Goal: Communication & Community: Answer question/provide support

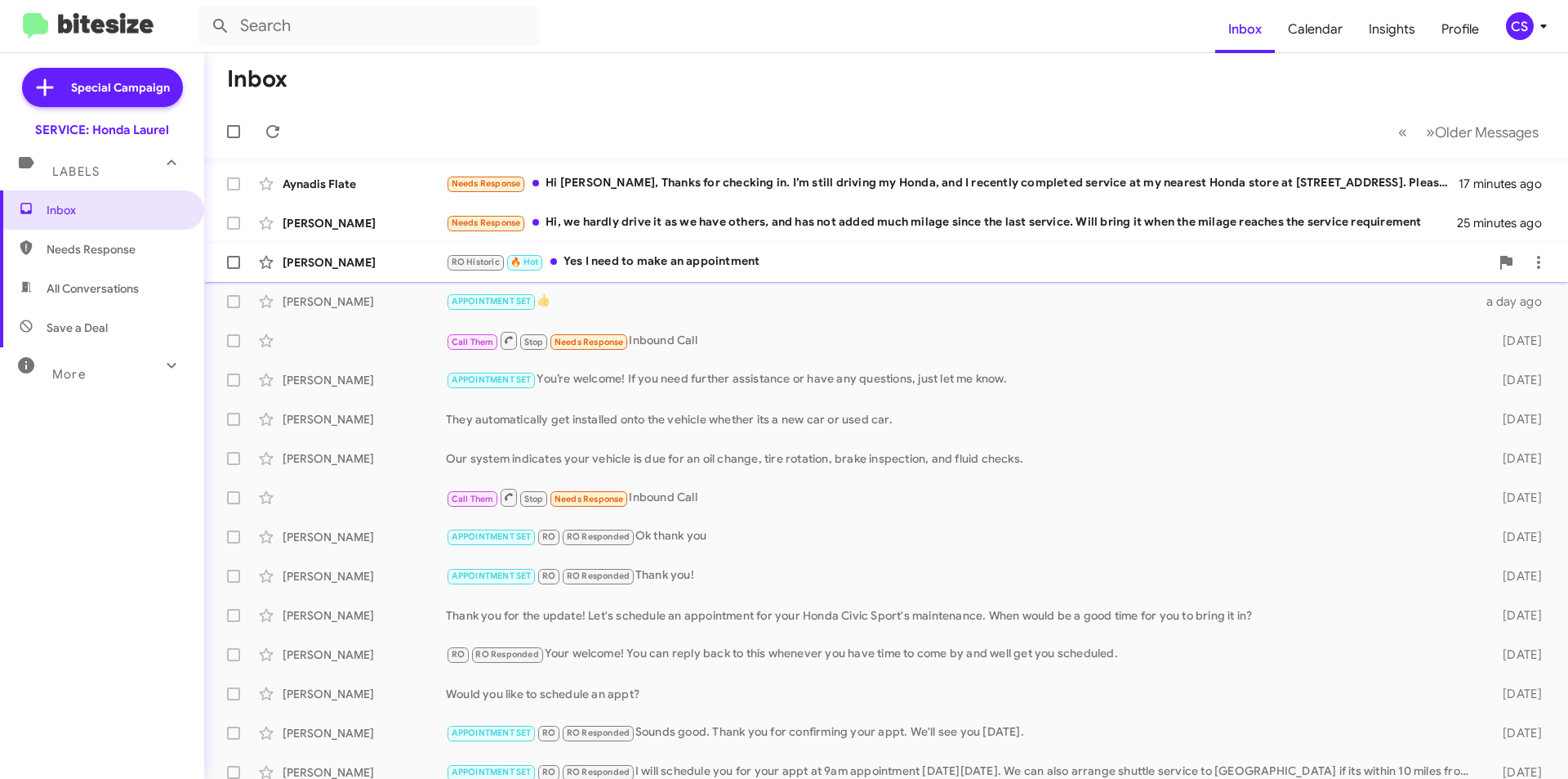
click at [899, 268] on div "RO Historic 🔥 Hot Yes I need to make an appointment" at bounding box center [967, 261] width 1043 height 19
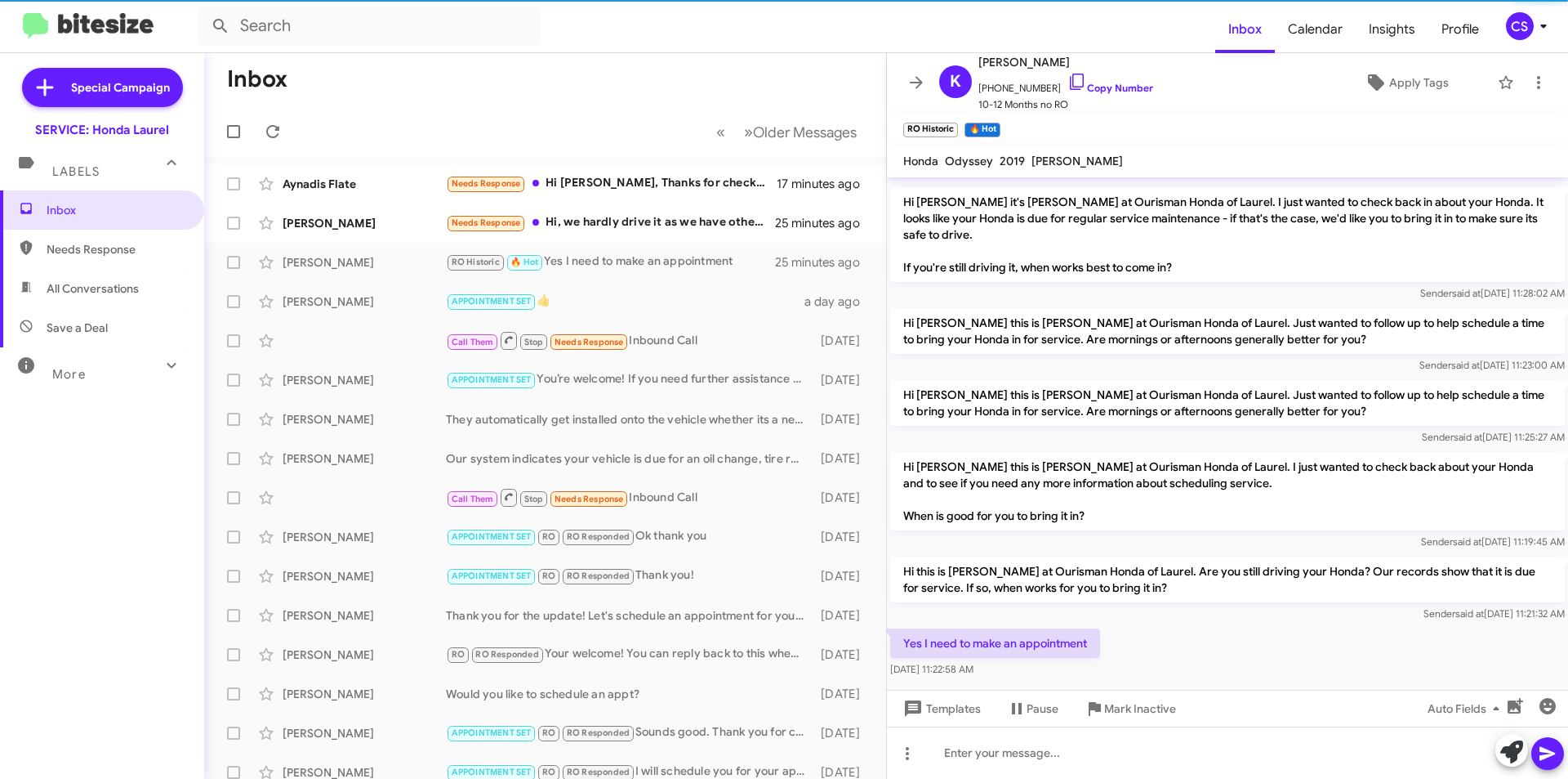
scroll to position [532, 0]
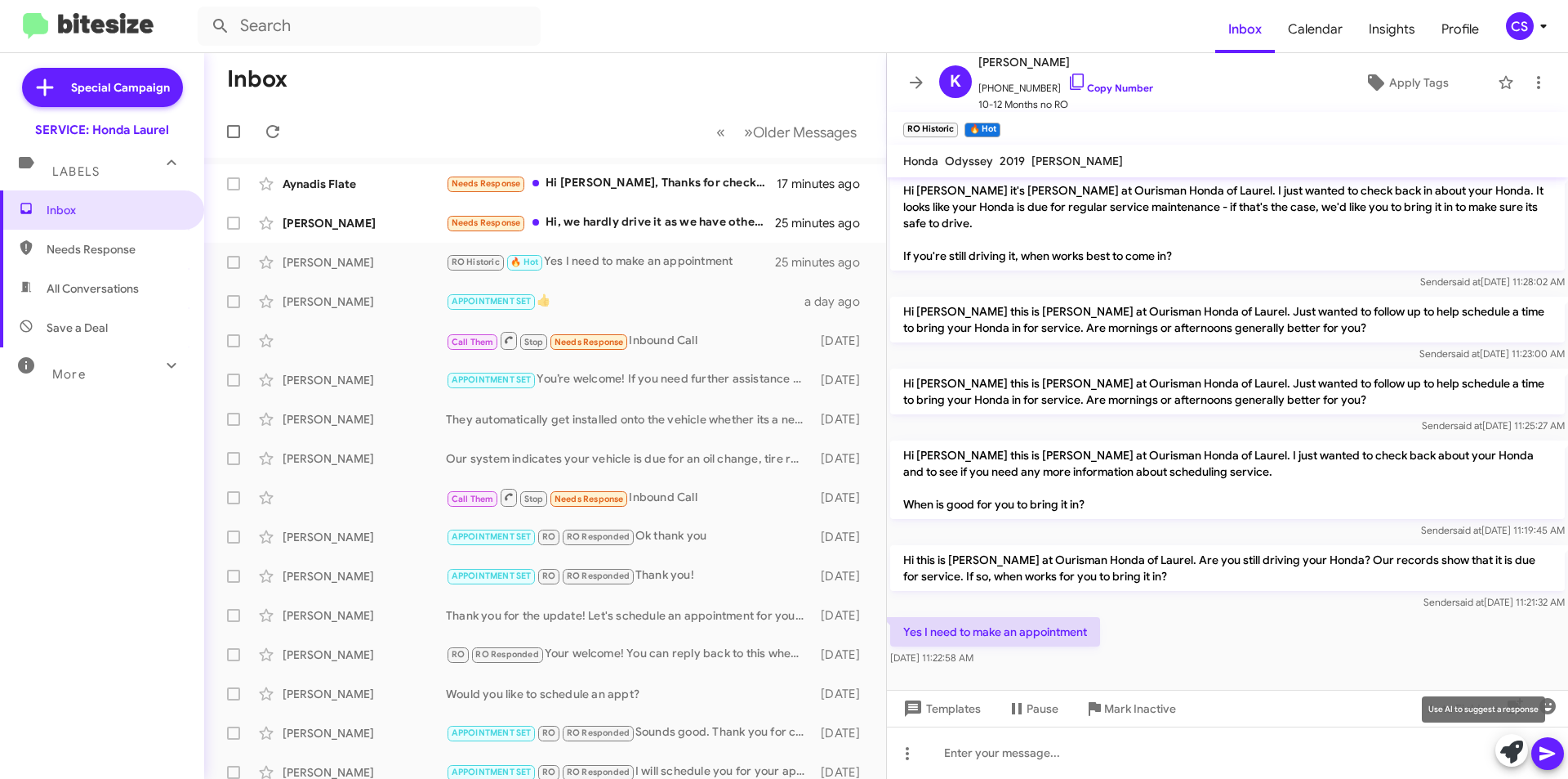
click at [1514, 759] on icon at bounding box center [1511, 751] width 22 height 22
click at [1509, 748] on icon at bounding box center [1511, 751] width 22 height 22
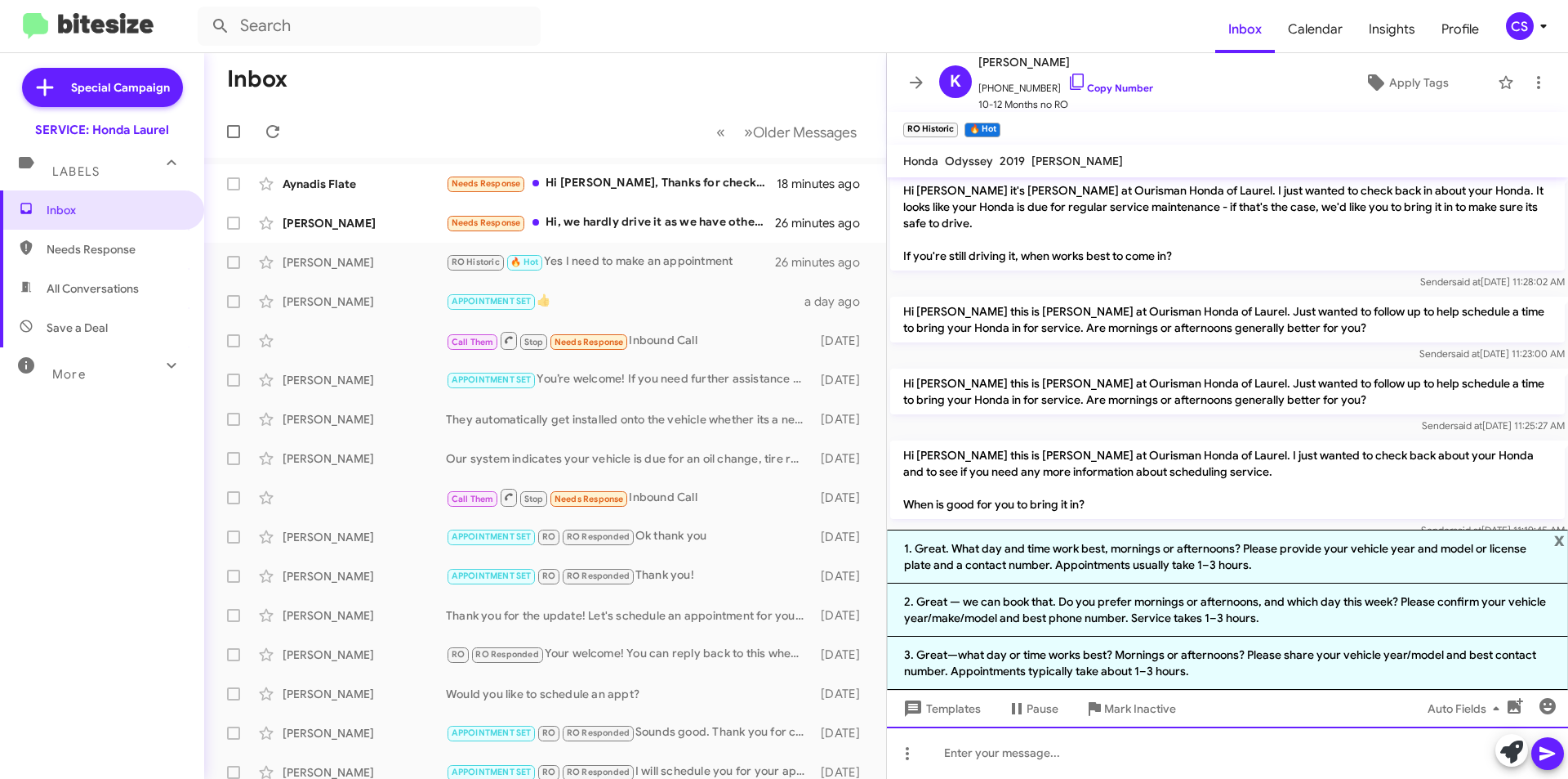
click at [1155, 754] on div at bounding box center [1227, 753] width 681 height 53
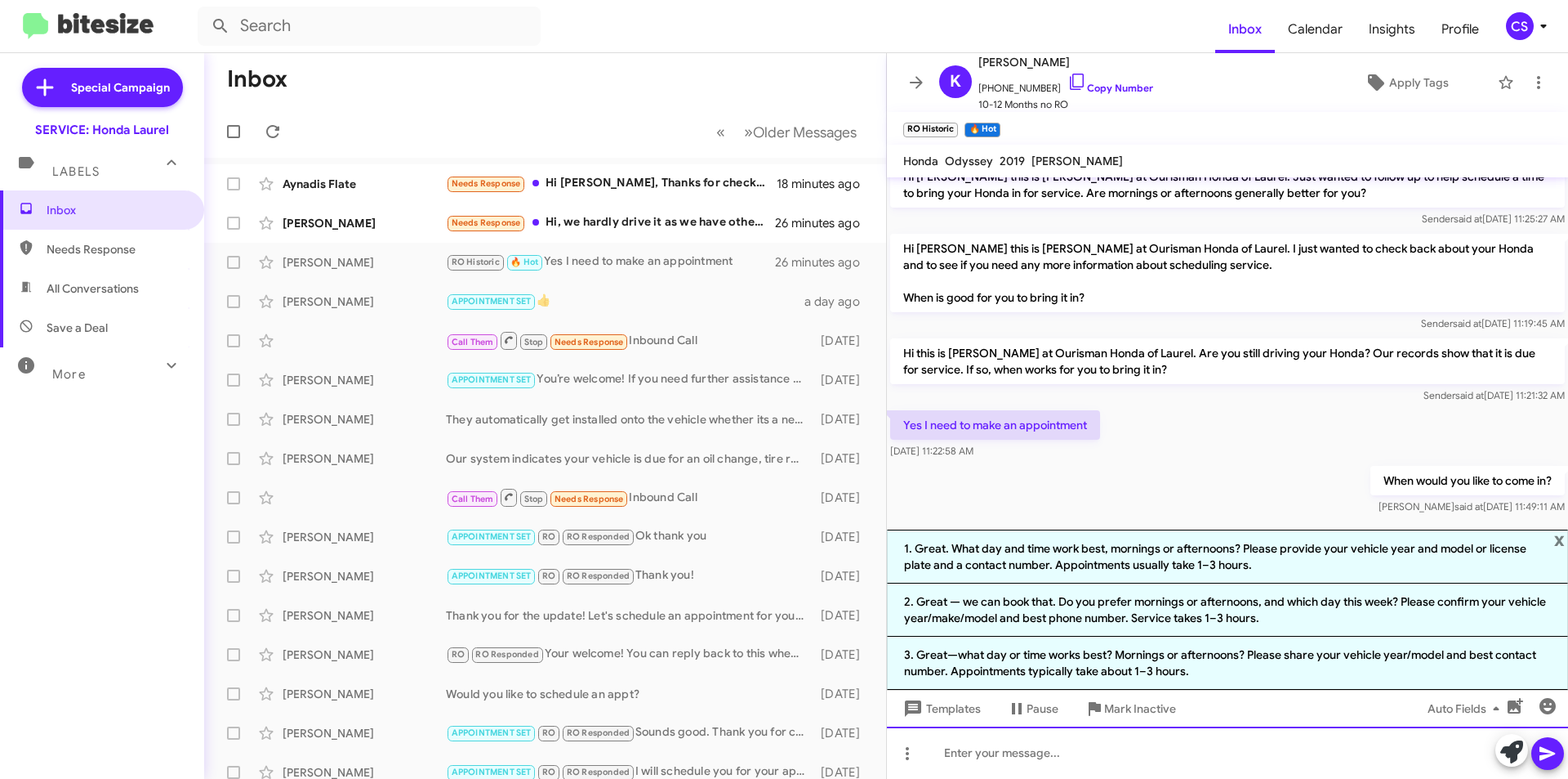
scroll to position [752, 0]
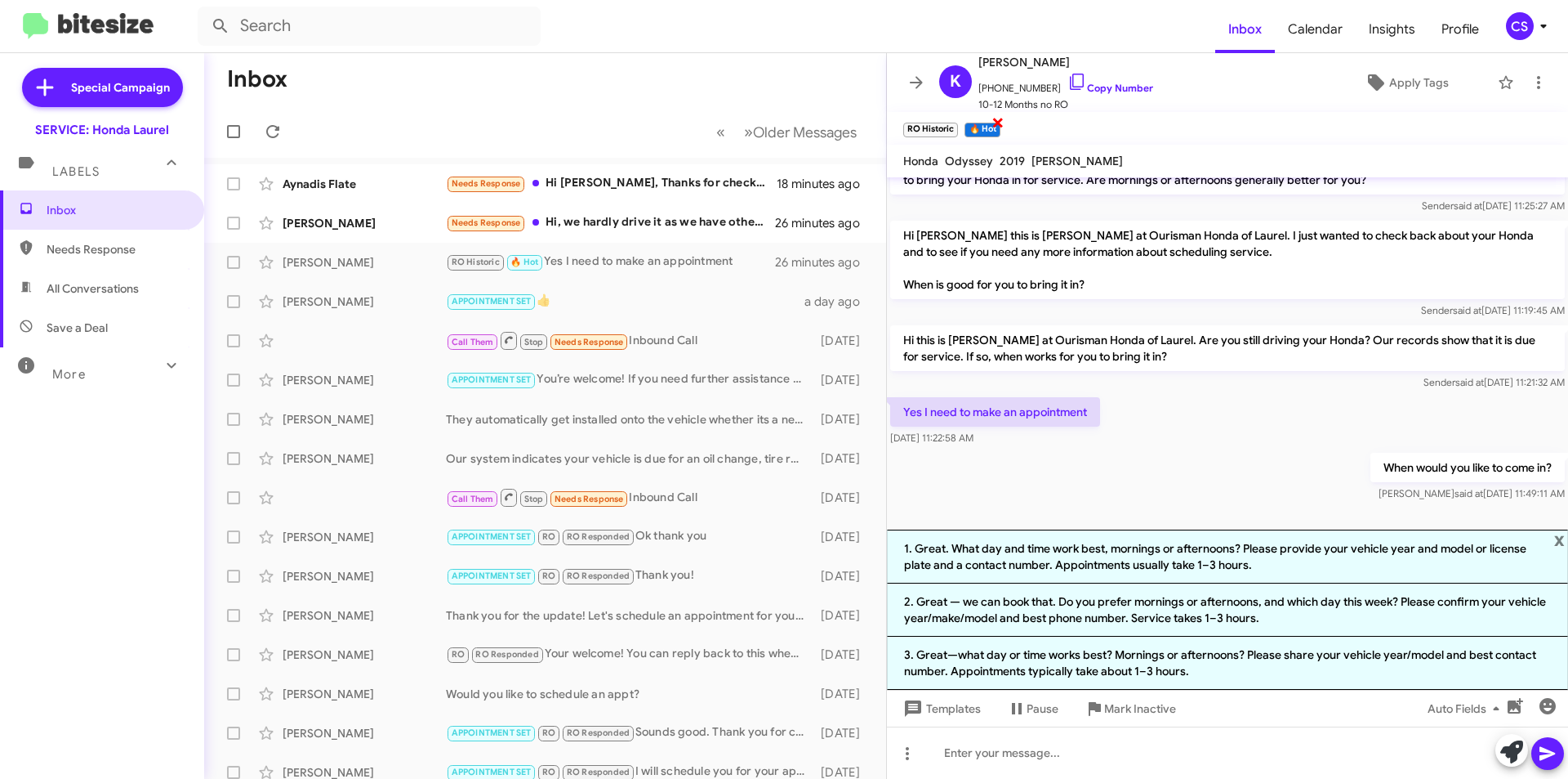
click at [997, 119] on span "×" at bounding box center [998, 122] width 13 height 19
click at [959, 117] on span "×" at bounding box center [955, 122] width 13 height 19
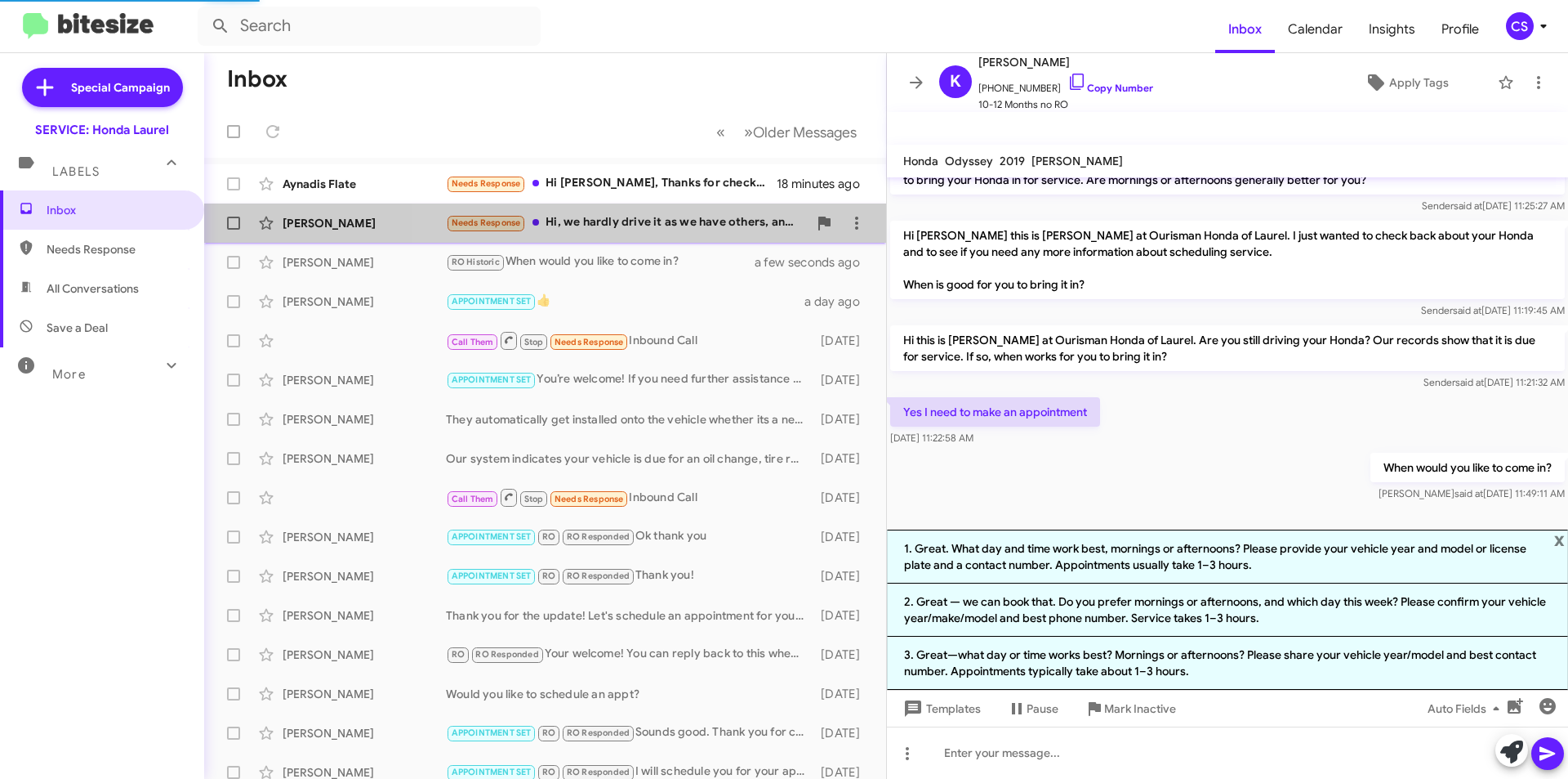
click at [690, 220] on div "Needs Response Hi, we hardly drive it as we have others, and has not added much…" at bounding box center [627, 222] width 362 height 19
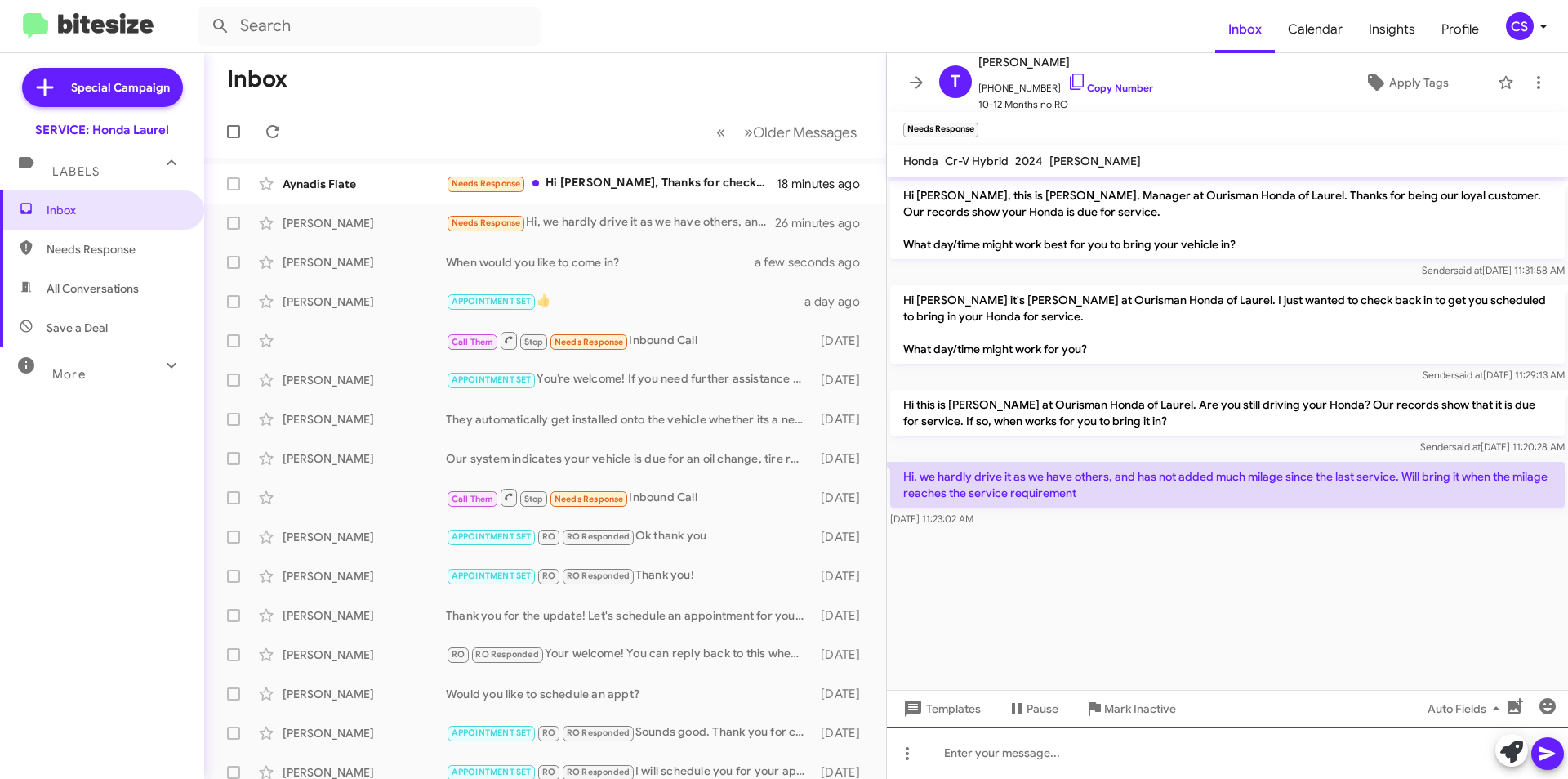
drag, startPoint x: 1107, startPoint y: 762, endPoint x: 1103, endPoint y: 753, distance: 9.8
click at [1103, 754] on div at bounding box center [1227, 753] width 681 height 53
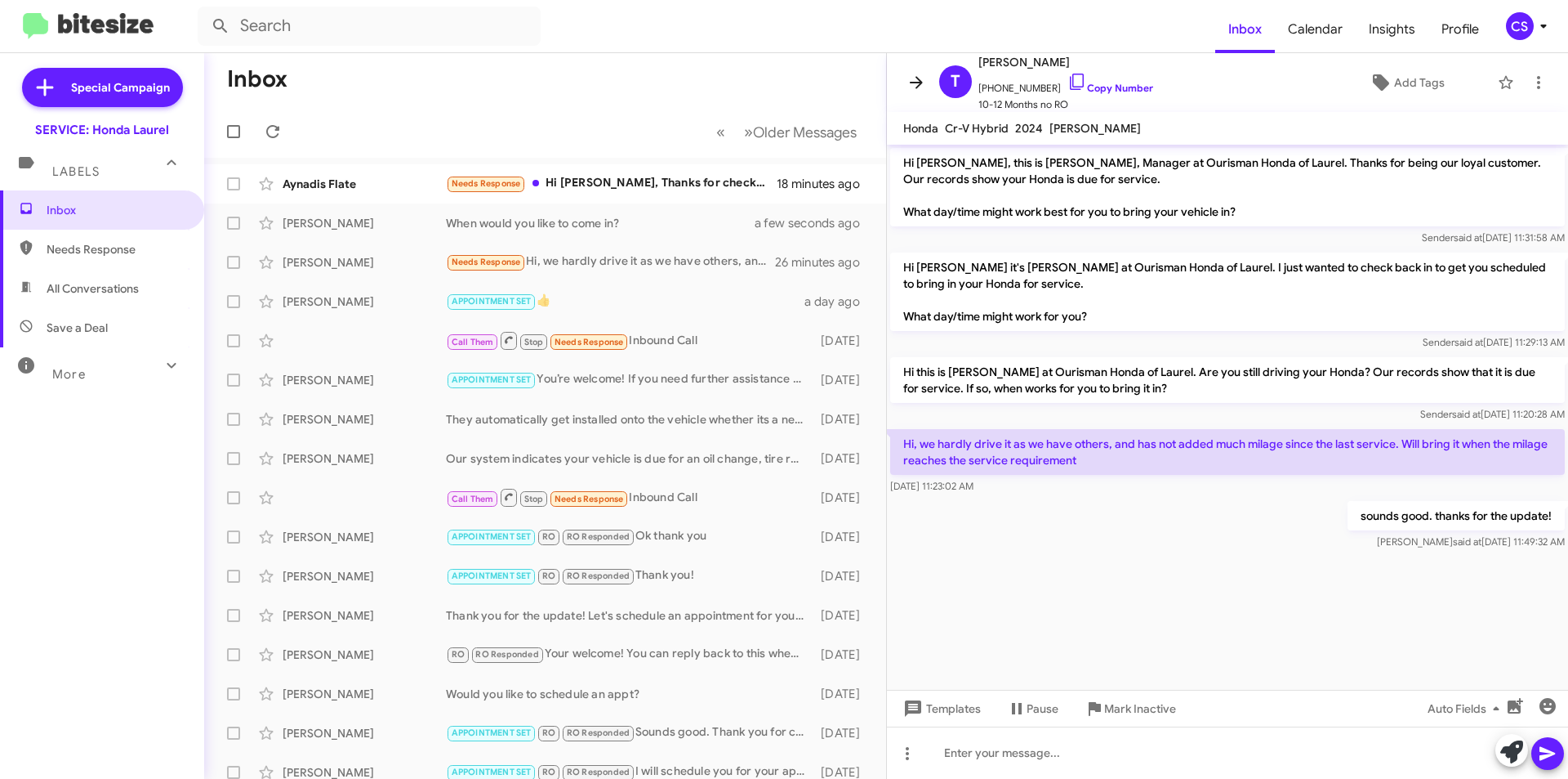
click at [920, 74] on icon at bounding box center [916, 83] width 19 height 19
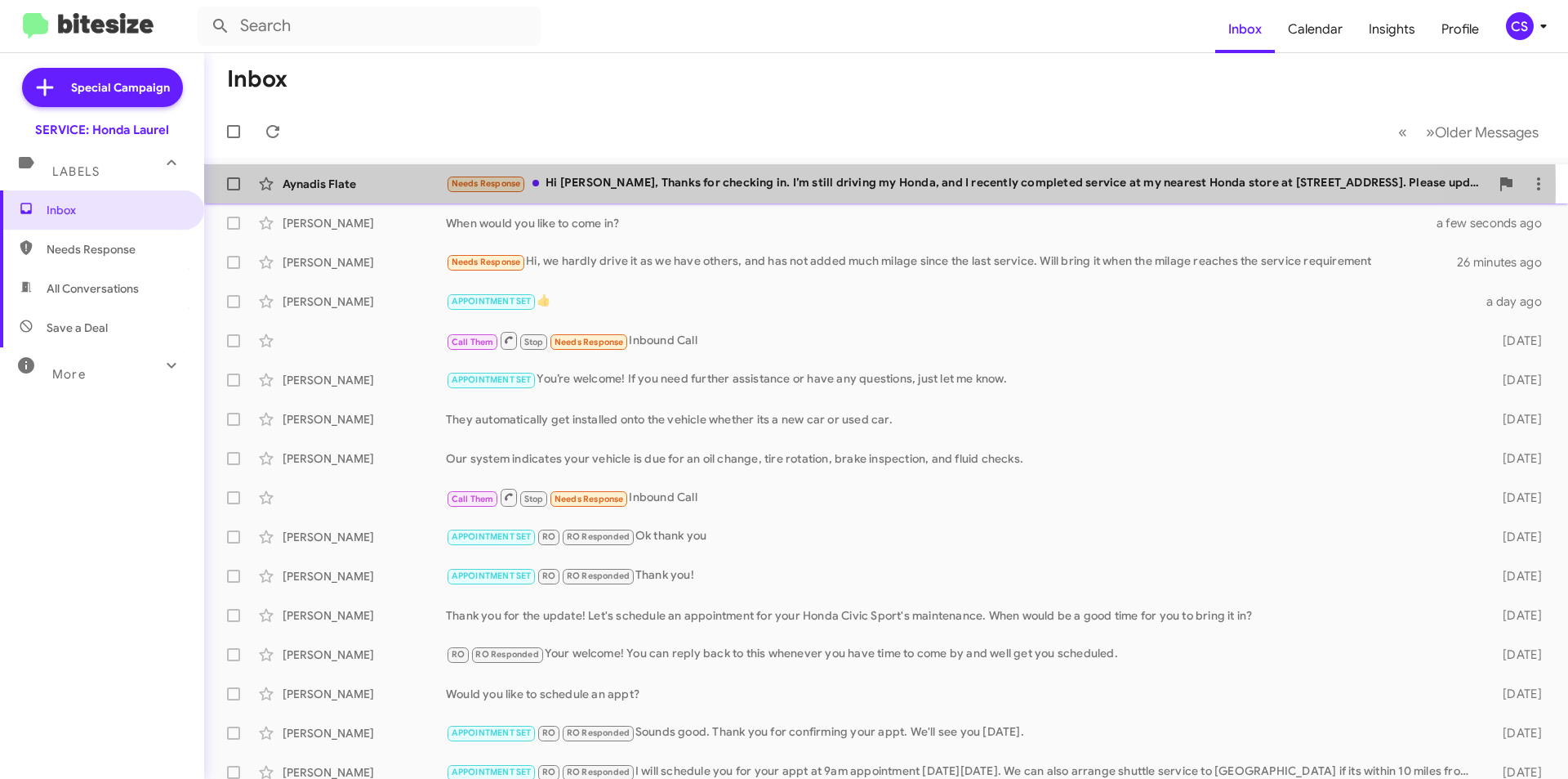
click at [668, 185] on div "Needs Response Hi [PERSON_NAME], Thanks for checking in. I’m still driving my H…" at bounding box center [967, 183] width 1043 height 19
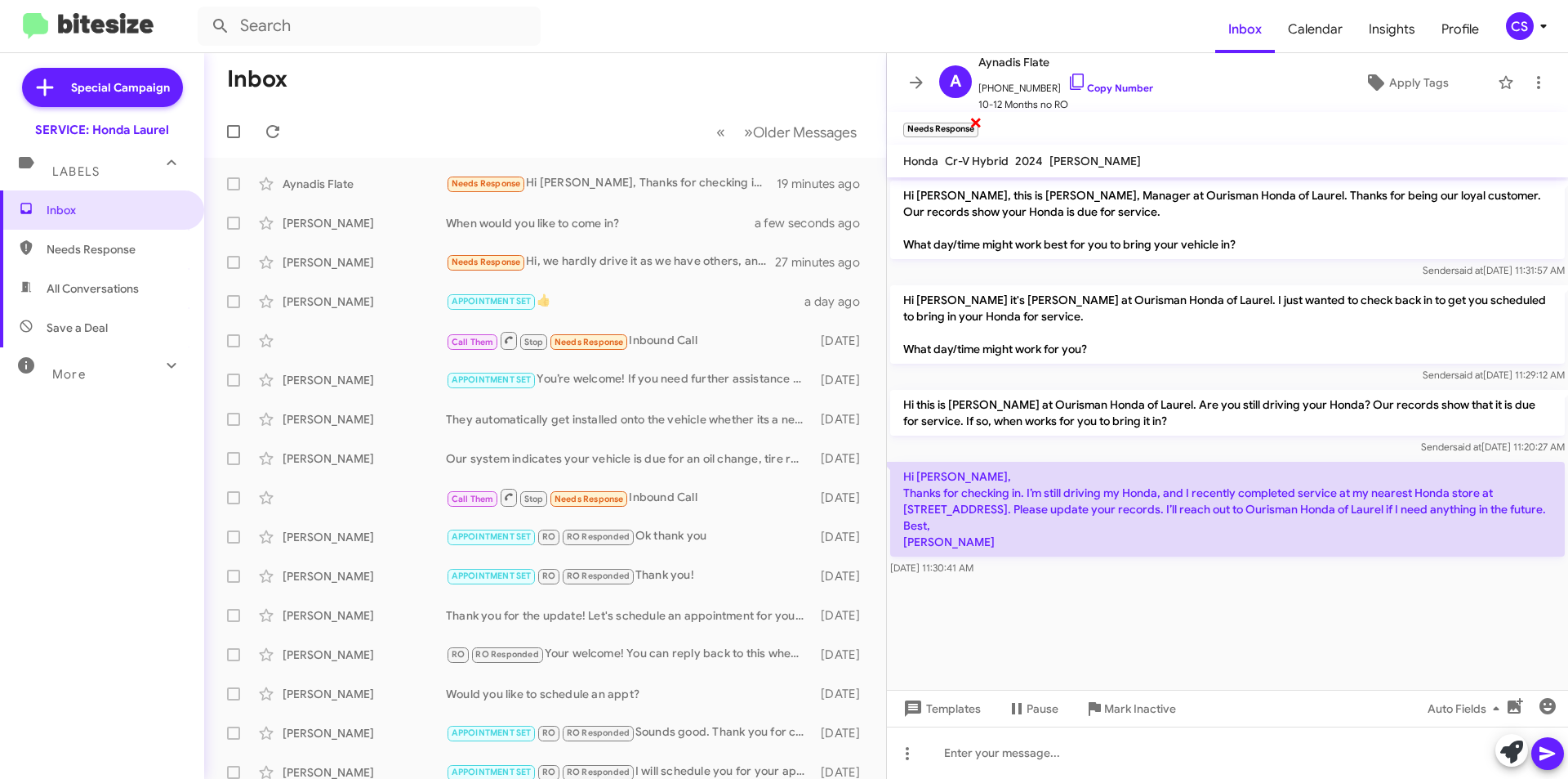
click at [974, 117] on span "×" at bounding box center [975, 122] width 13 height 19
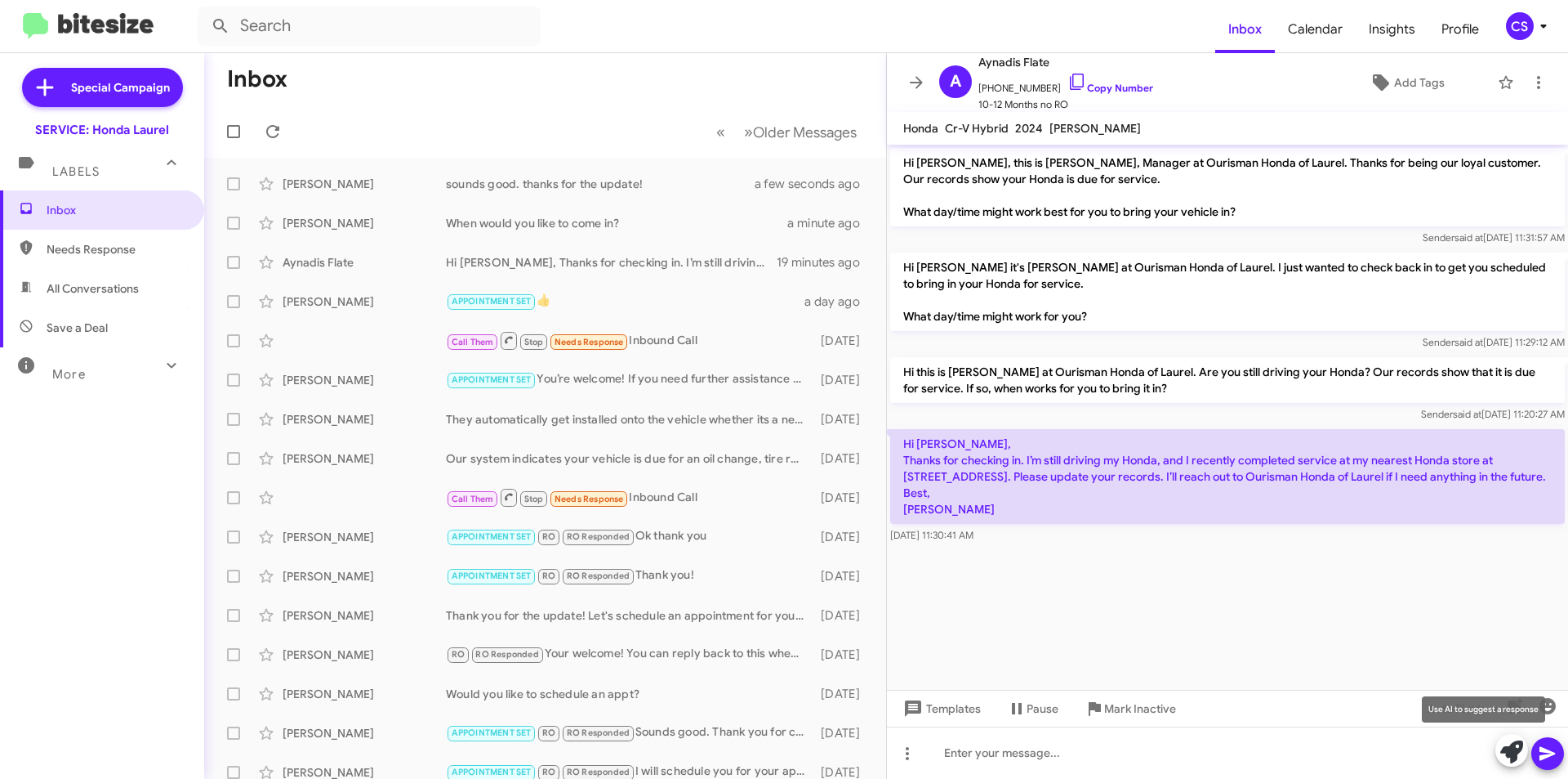
click at [1520, 751] on icon at bounding box center [1511, 751] width 22 height 22
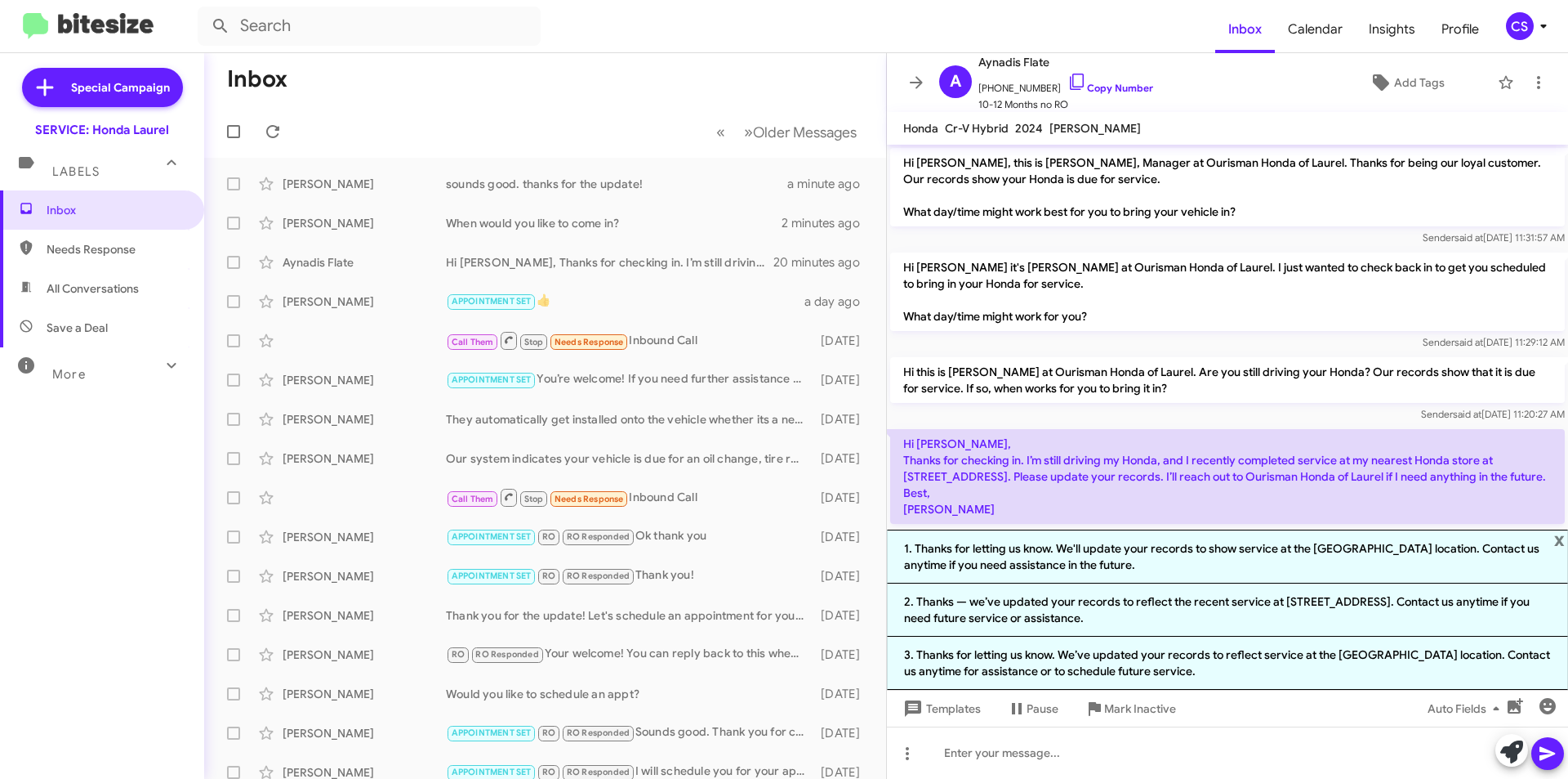
scroll to position [50, 0]
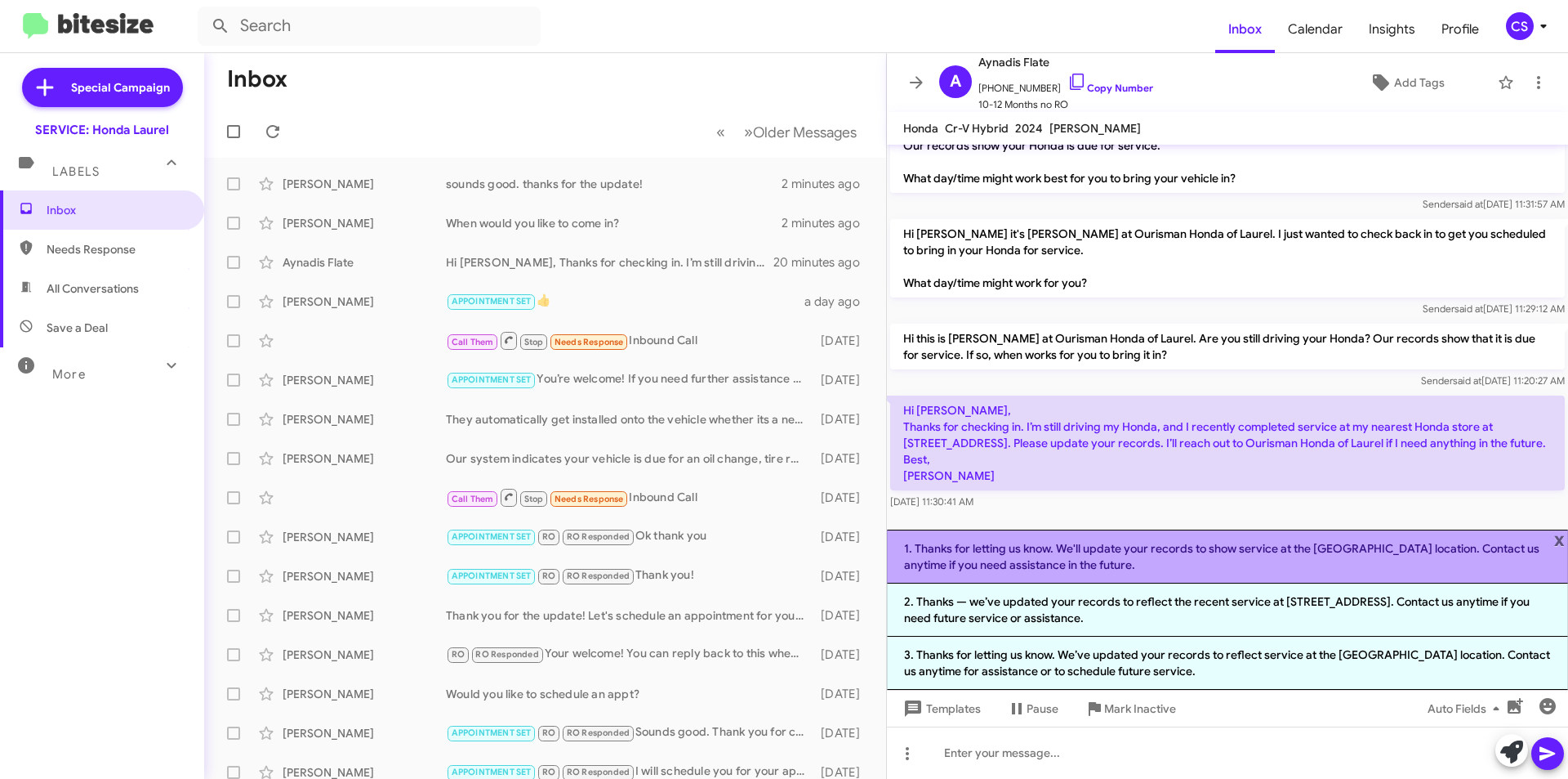
click at [1053, 548] on li "1. Thanks for letting us know. We'll update your records to show service at the…" at bounding box center [1227, 556] width 681 height 54
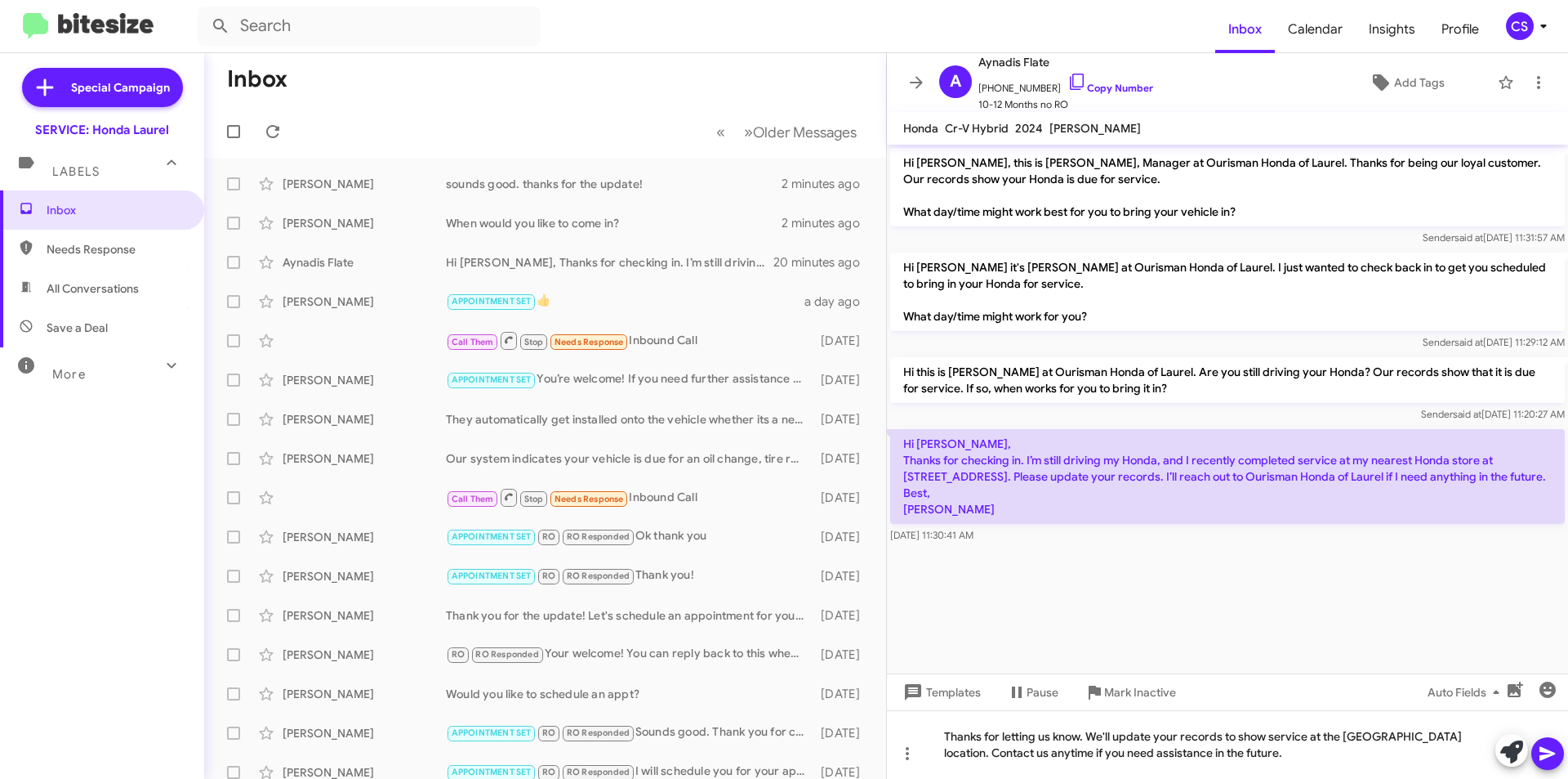
click at [1539, 750] on icon at bounding box center [1548, 753] width 19 height 19
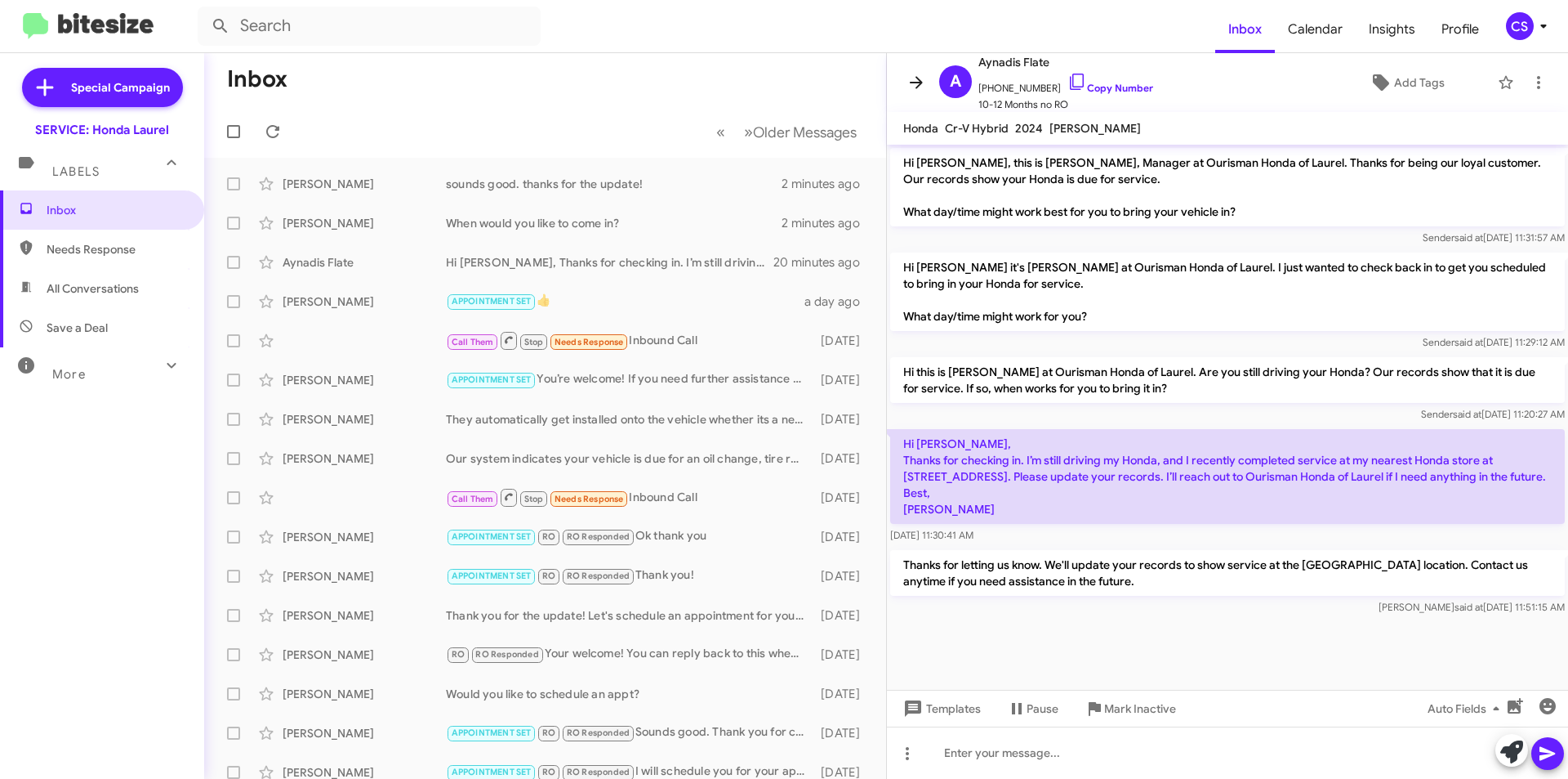
click at [911, 81] on icon at bounding box center [916, 83] width 19 height 19
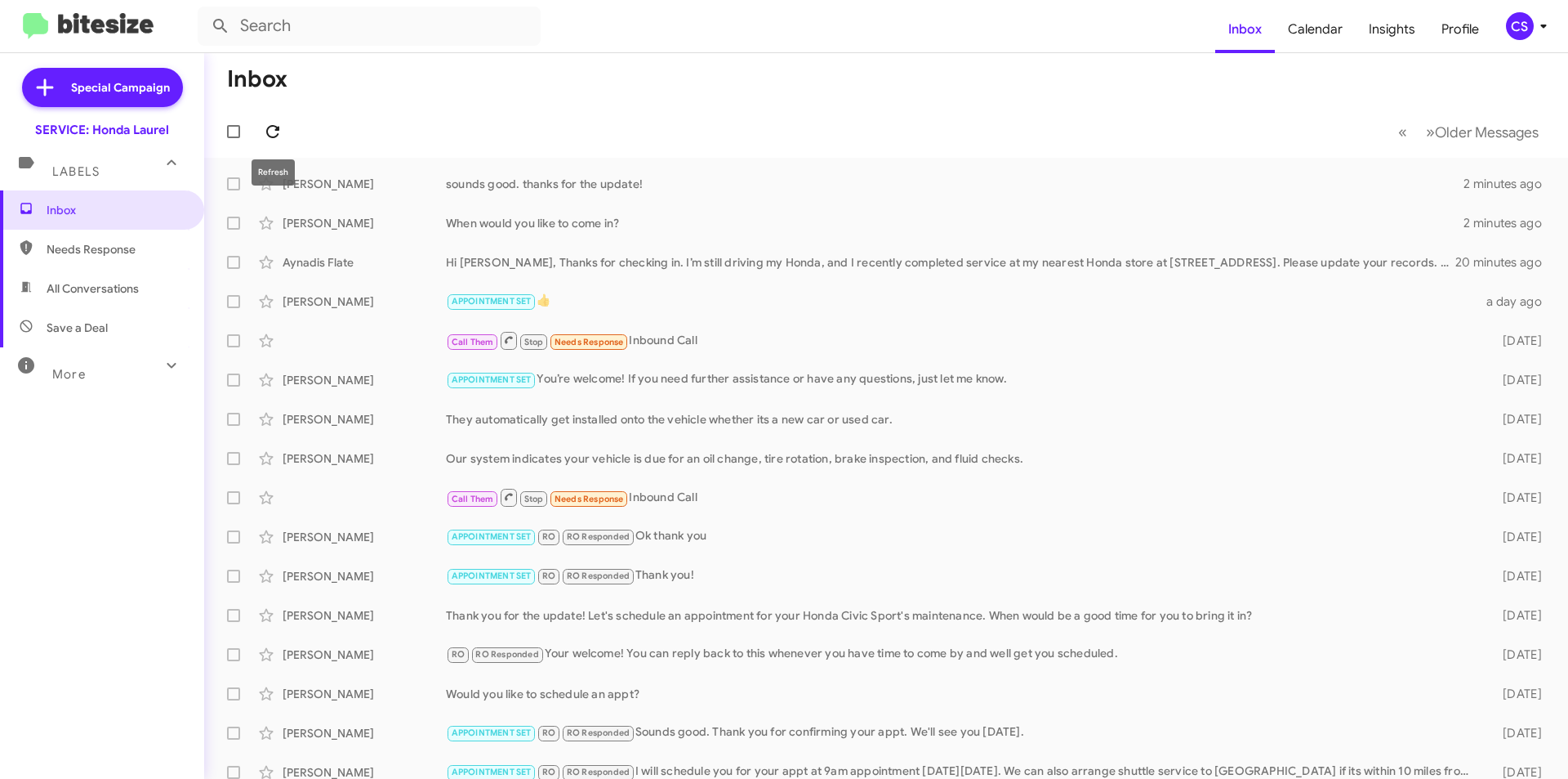
click at [272, 123] on icon at bounding box center [273, 131] width 19 height 19
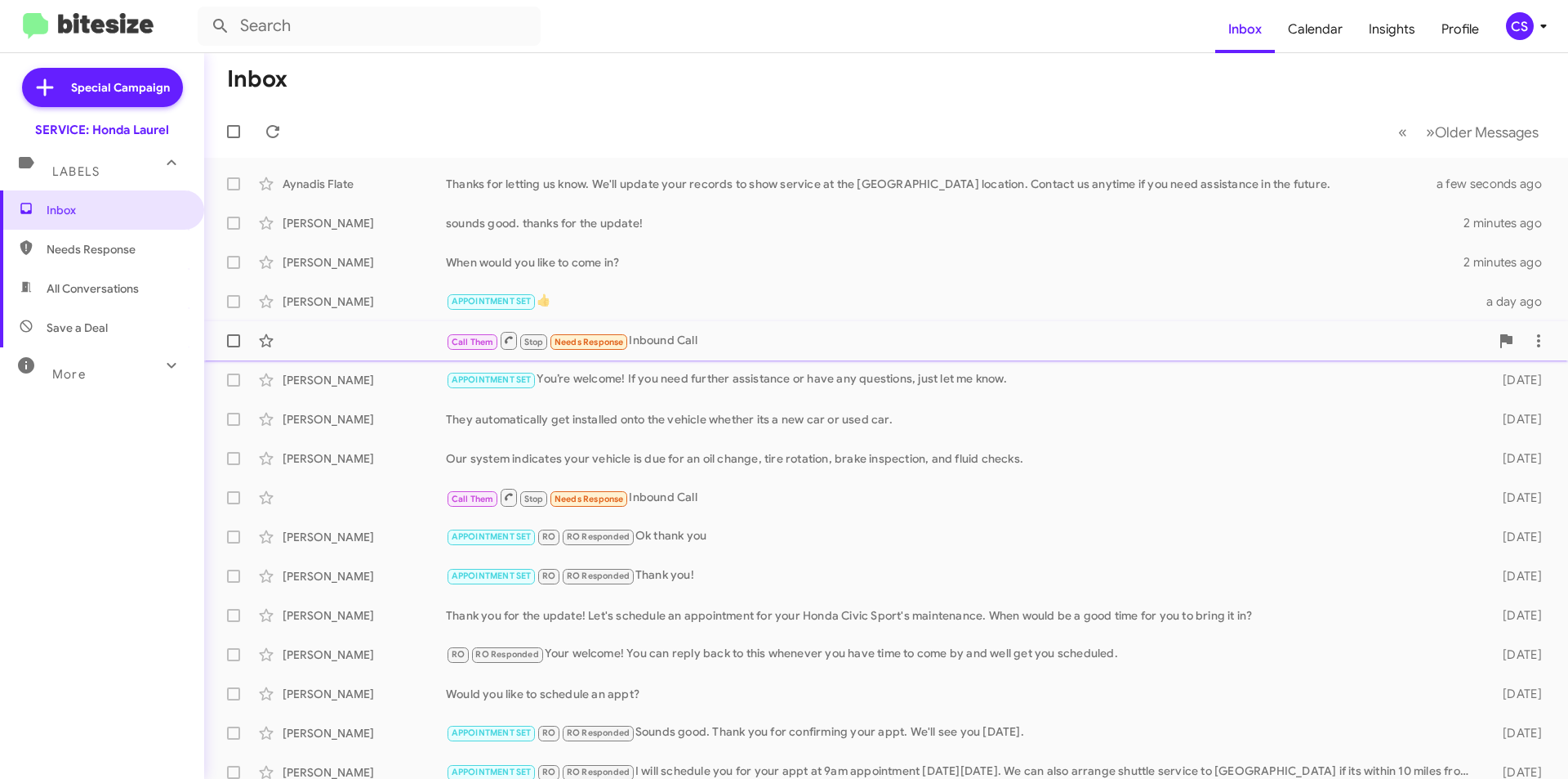
click at [744, 338] on div "Call Them Stop Needs Response Inbound Call" at bounding box center [967, 340] width 1043 height 20
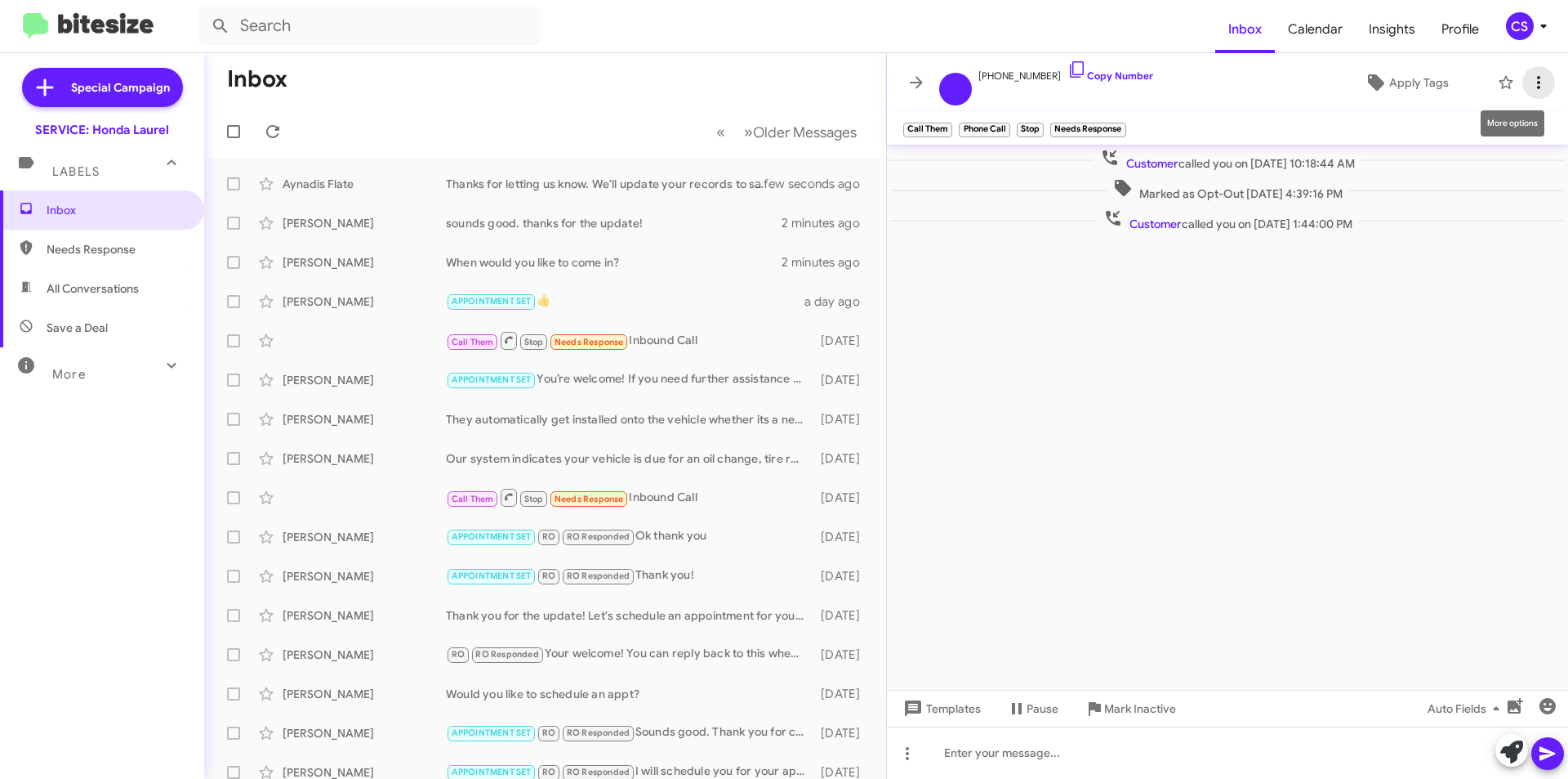
click at [1538, 73] on icon at bounding box center [1539, 83] width 19 height 19
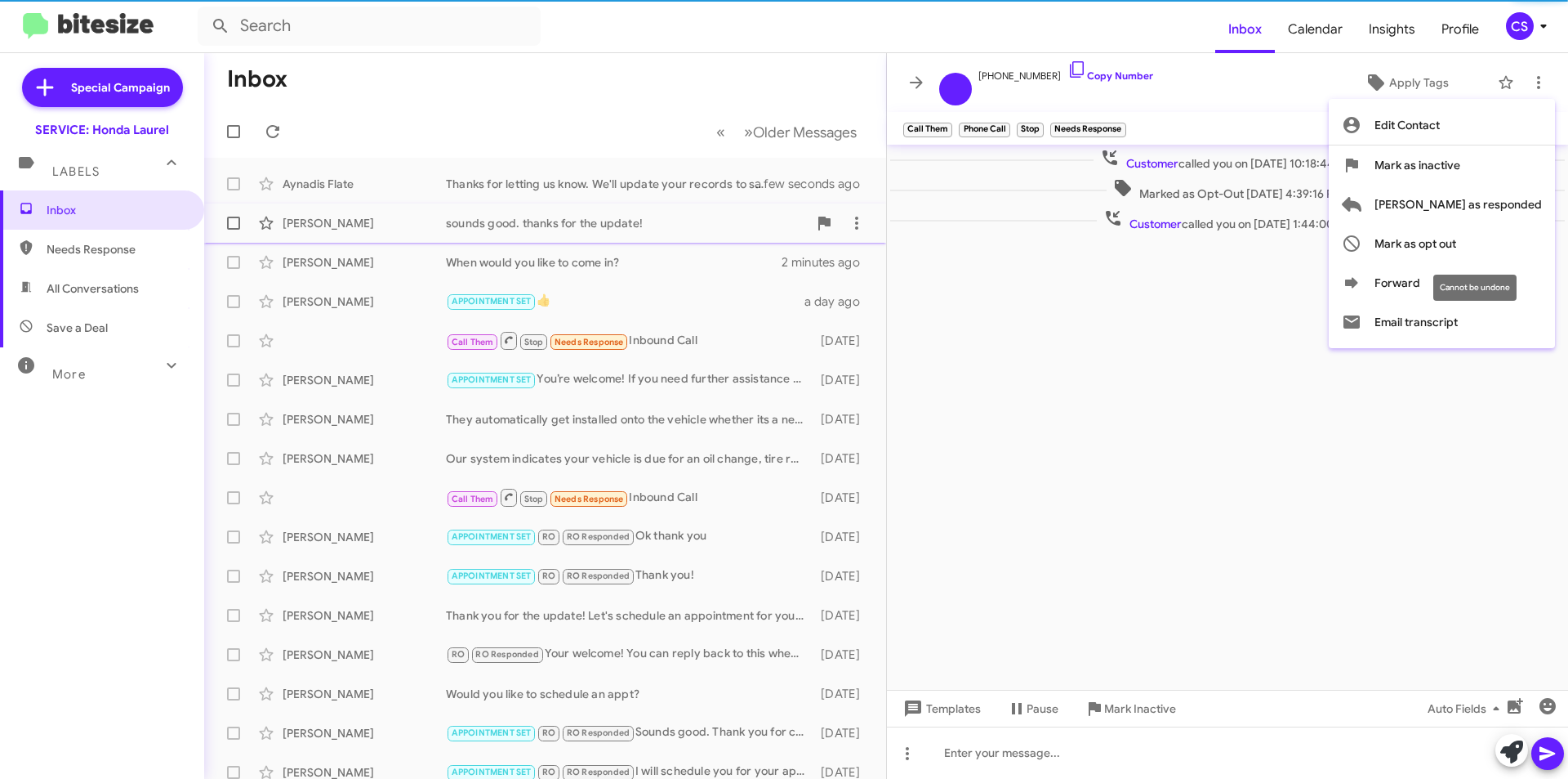
click at [1456, 241] on span "Mark as opt out" at bounding box center [1415, 243] width 82 height 39
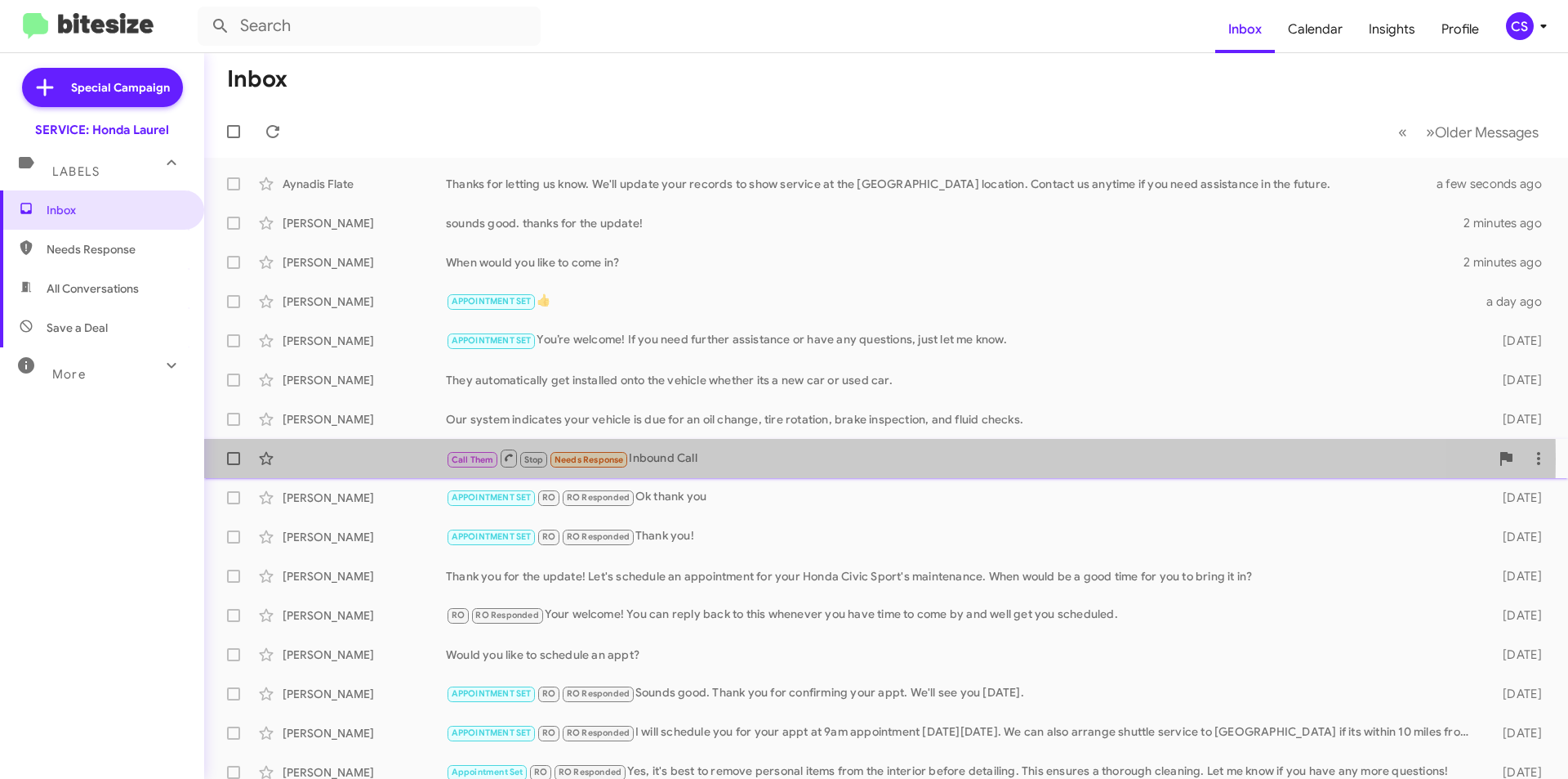
click at [671, 458] on div "Call Them Stop Needs Response Inbound Call" at bounding box center [967, 458] width 1043 height 20
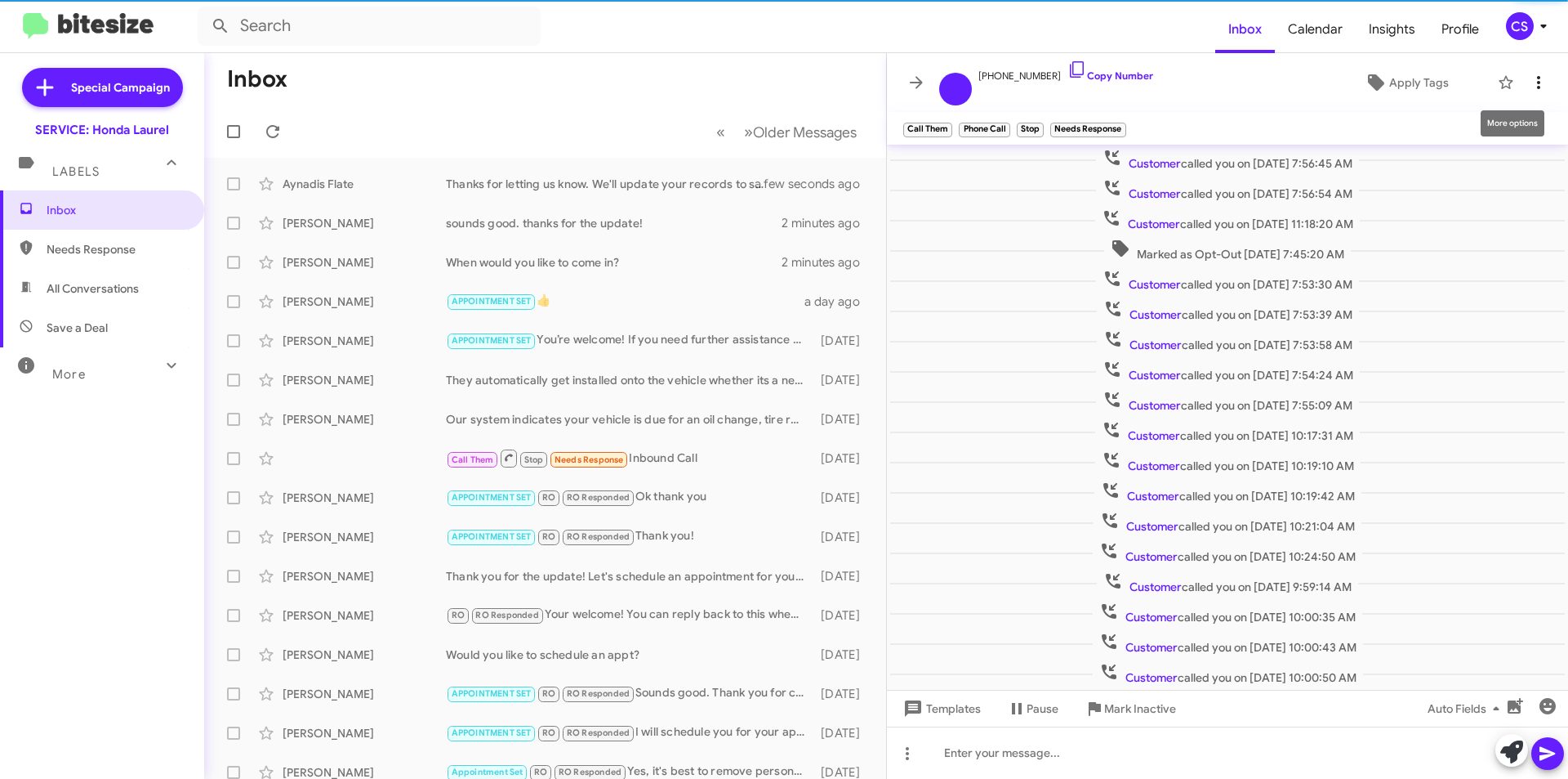
scroll to position [109, 0]
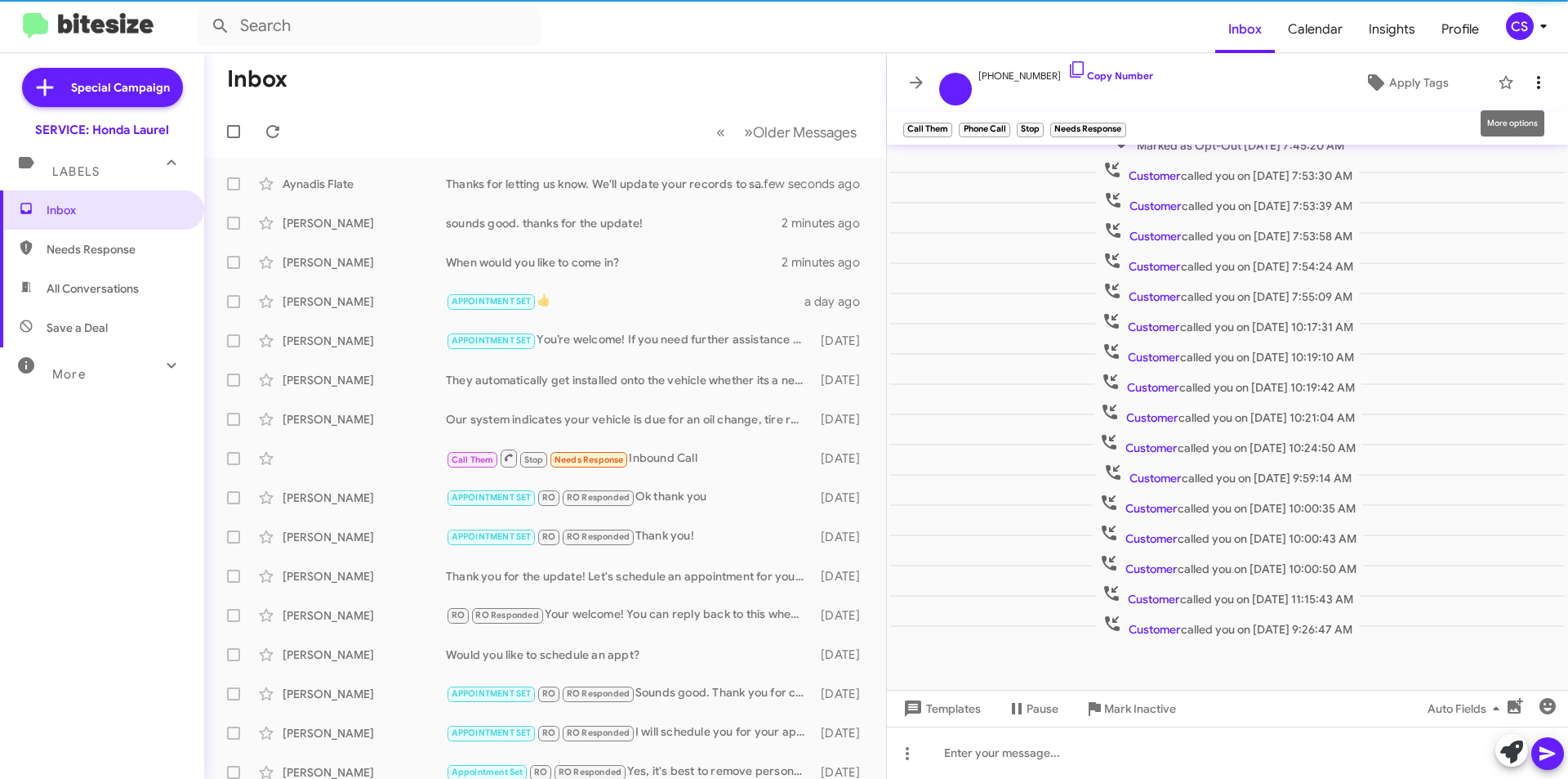
click at [1534, 81] on icon at bounding box center [1539, 83] width 19 height 19
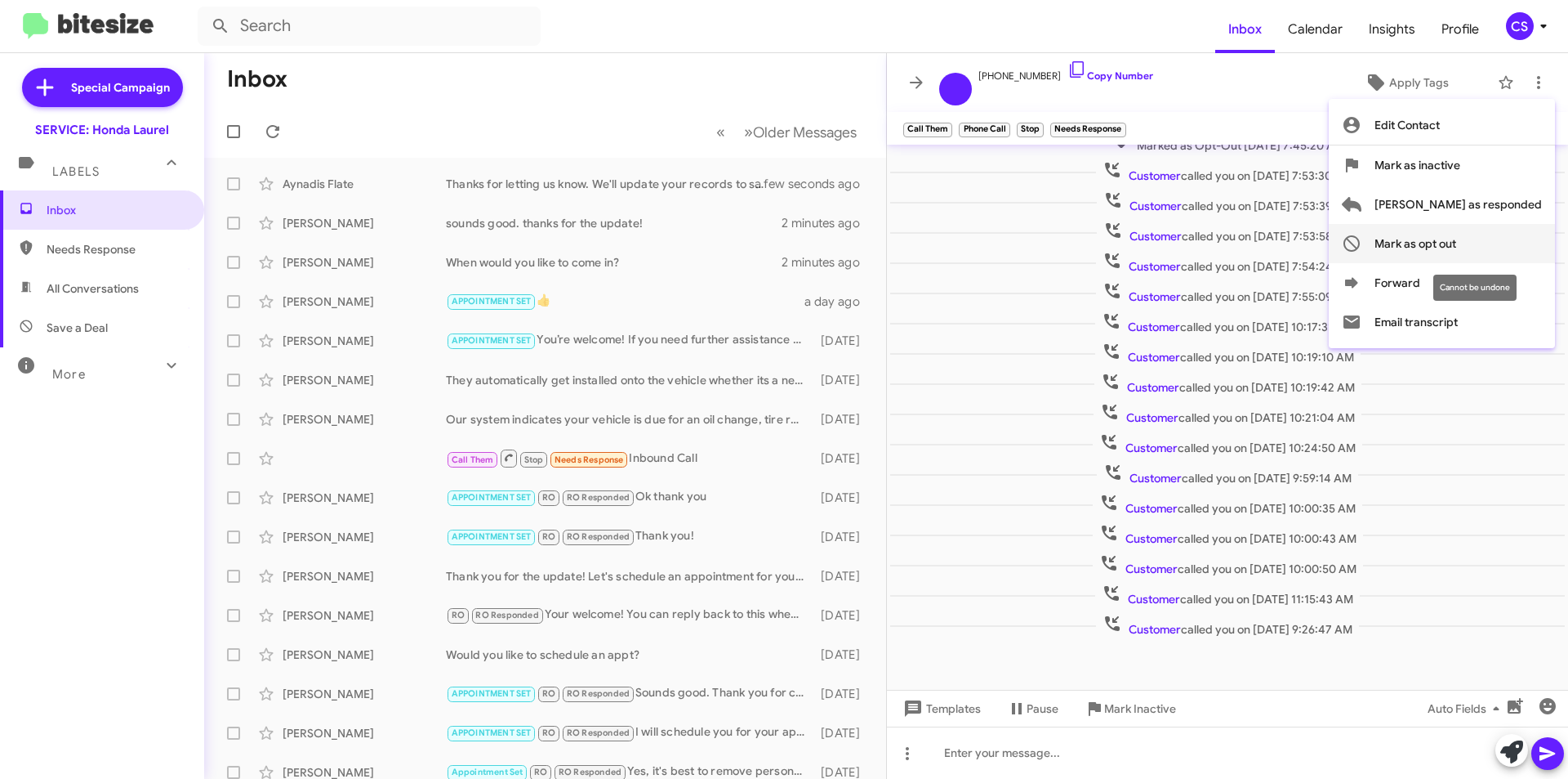
click at [1456, 247] on span "Mark as opt out" at bounding box center [1415, 243] width 82 height 39
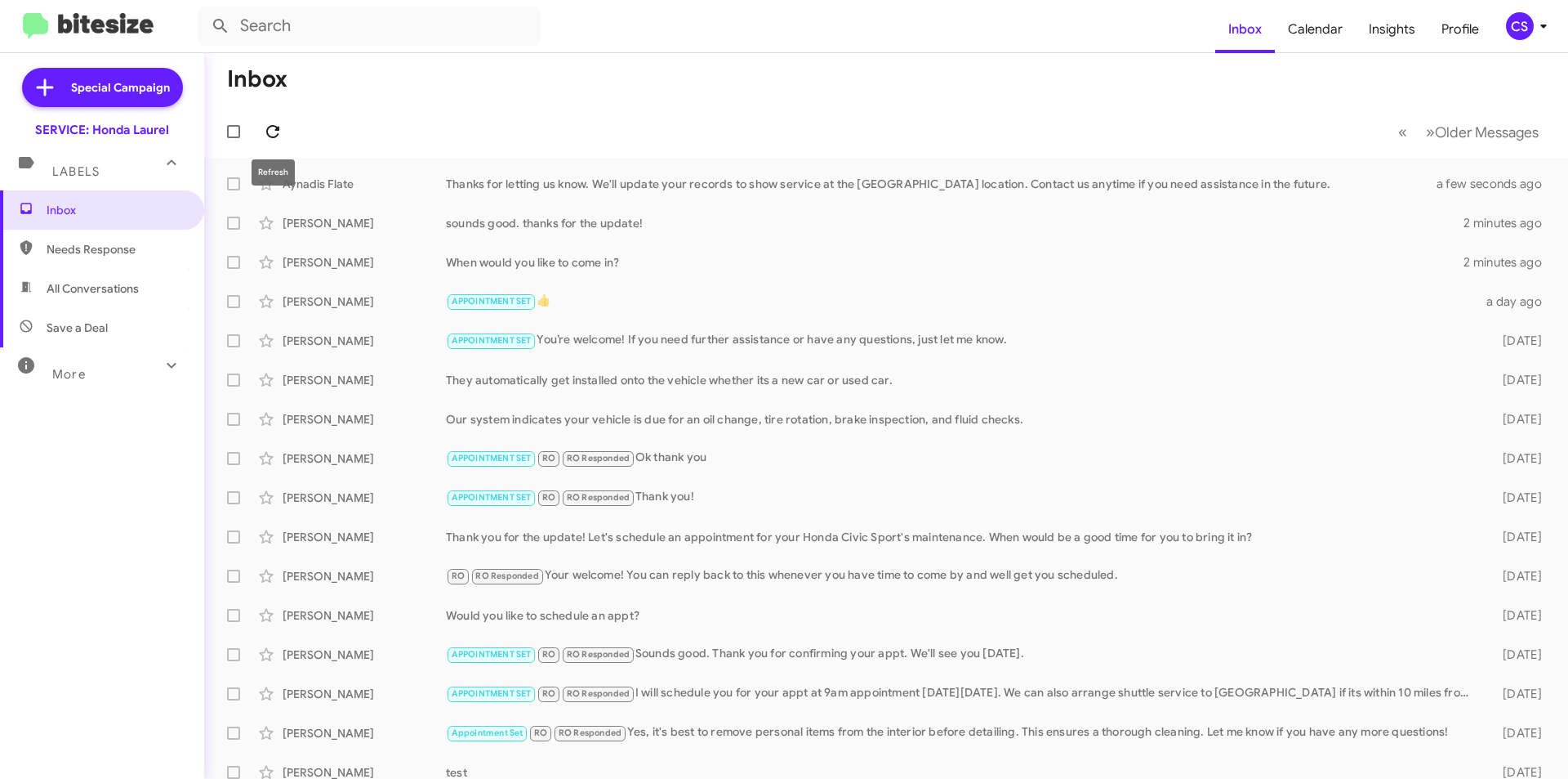
click at [276, 130] on icon at bounding box center [273, 130] width 13 height 13
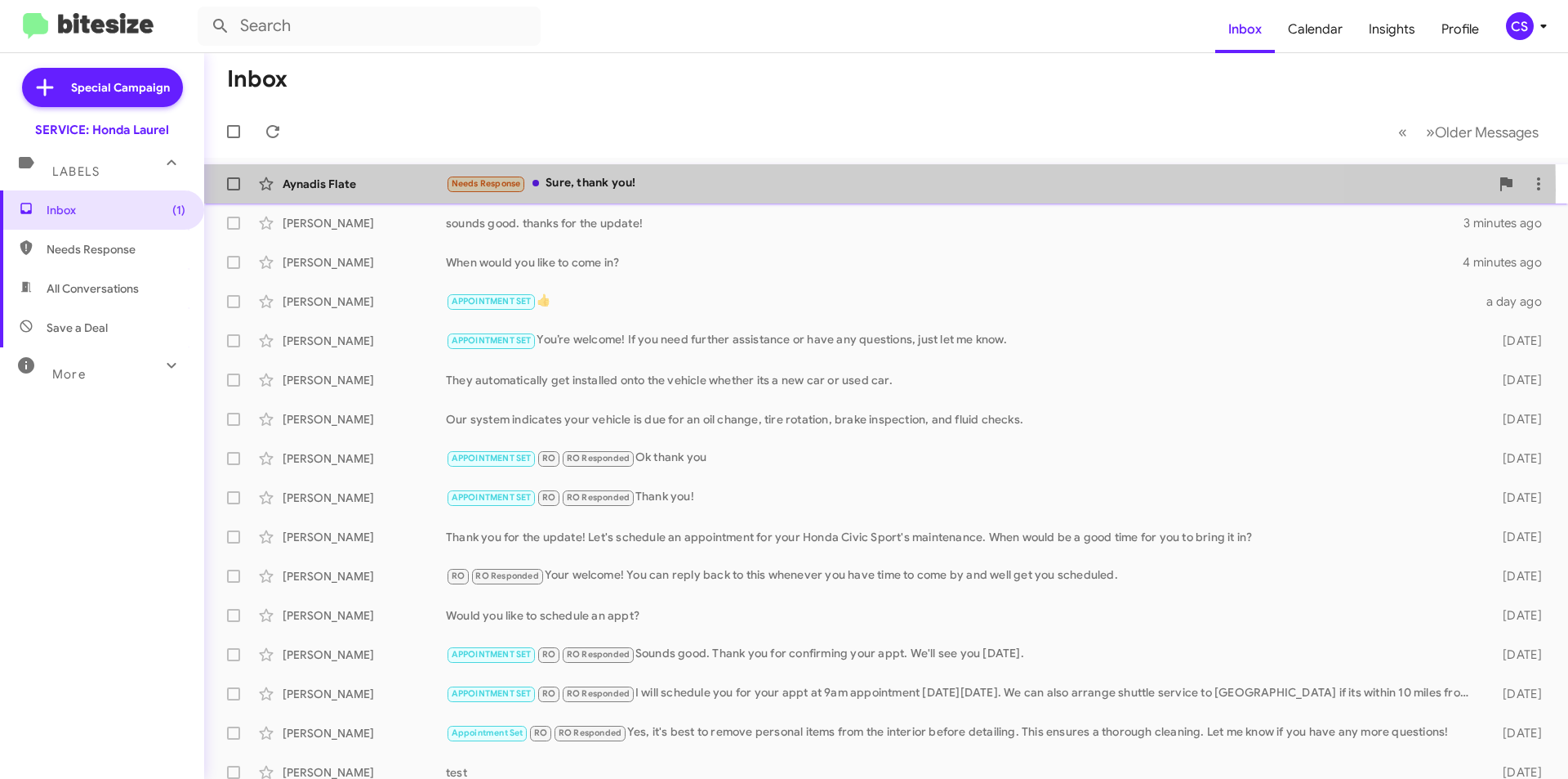
click at [620, 190] on div "Needs Response Sure, thank you!" at bounding box center [967, 183] width 1043 height 19
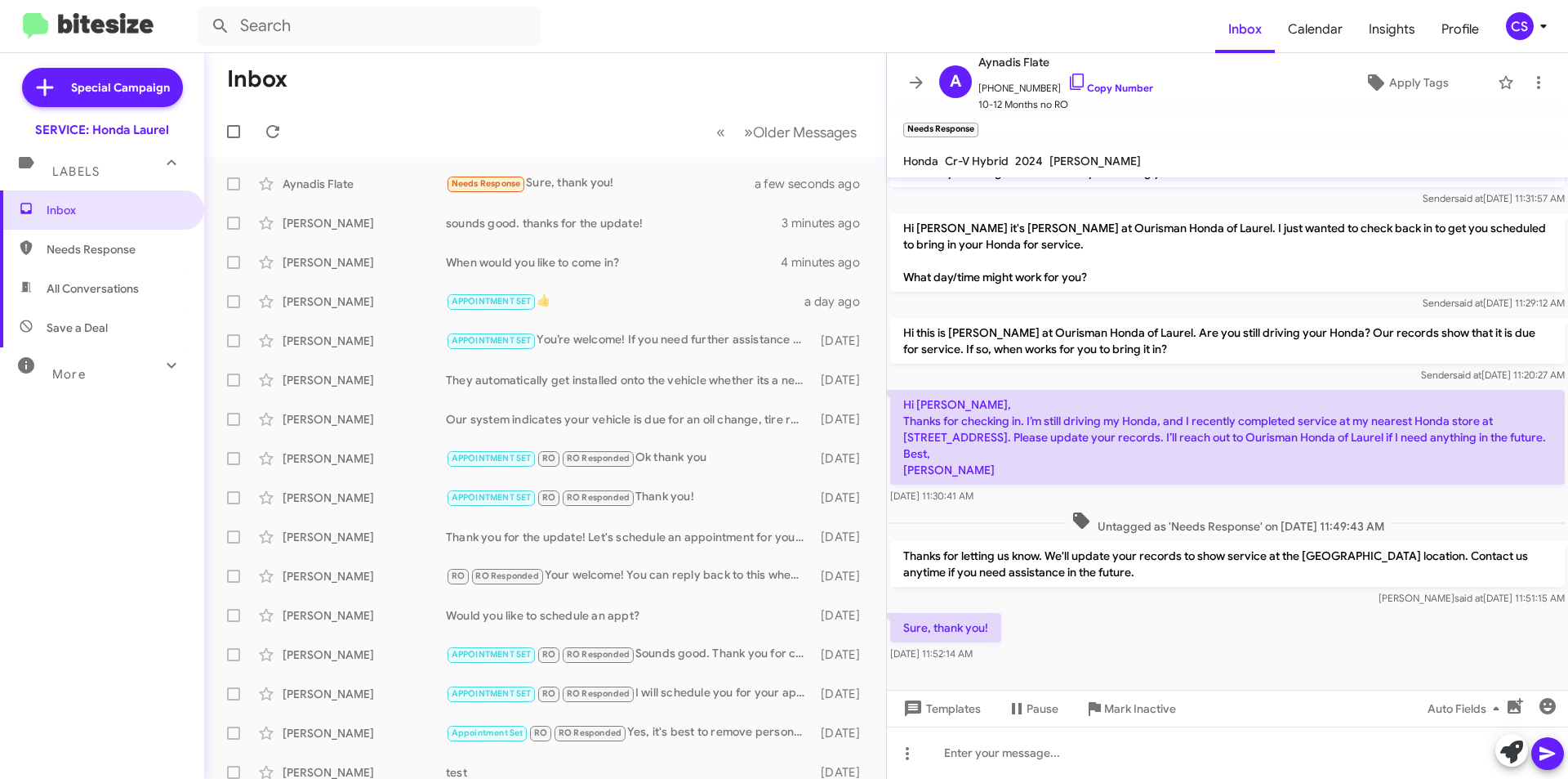
scroll to position [93, 0]
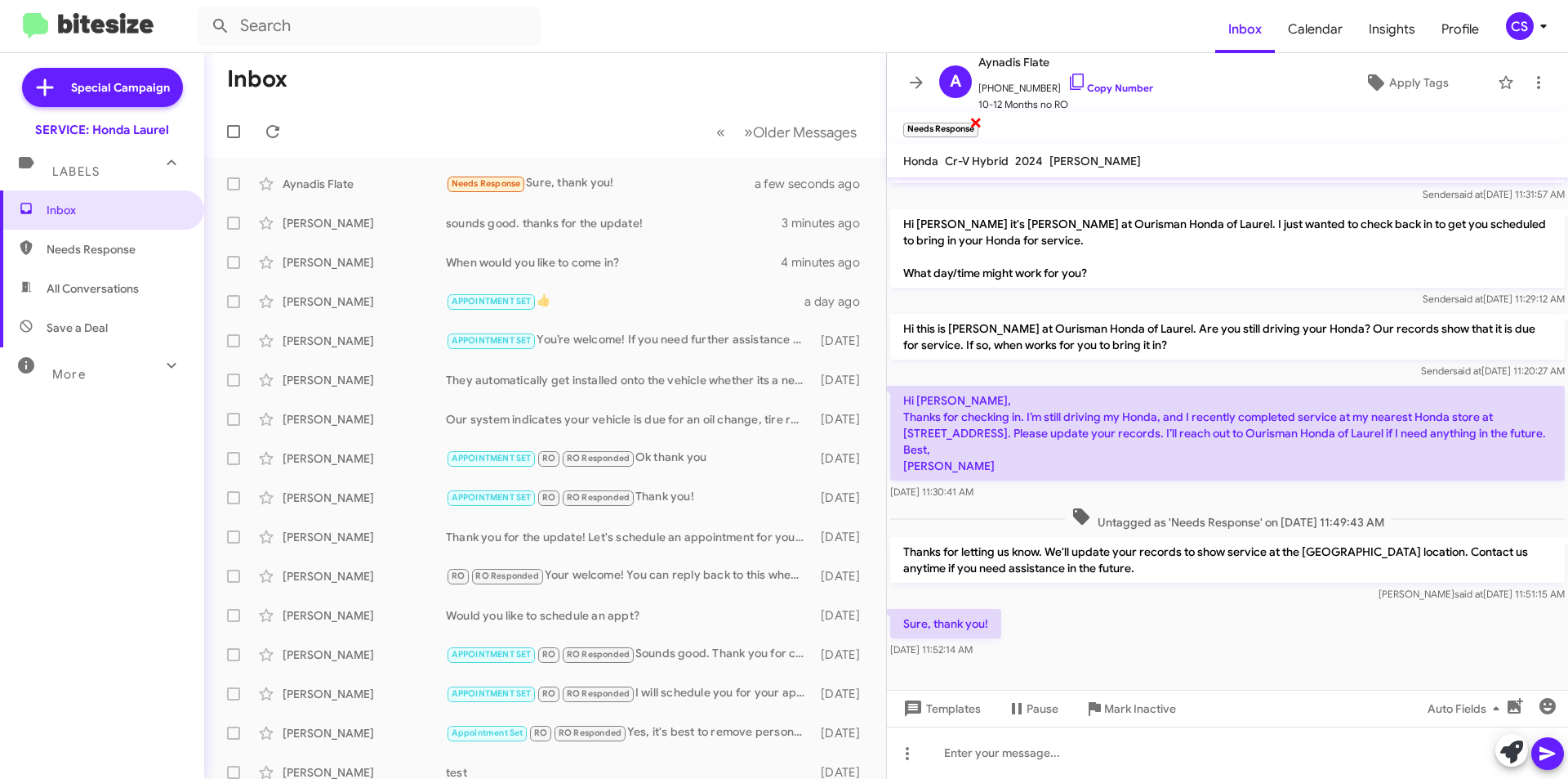
click at [972, 120] on span "×" at bounding box center [975, 122] width 13 height 19
click at [913, 77] on icon at bounding box center [916, 83] width 19 height 19
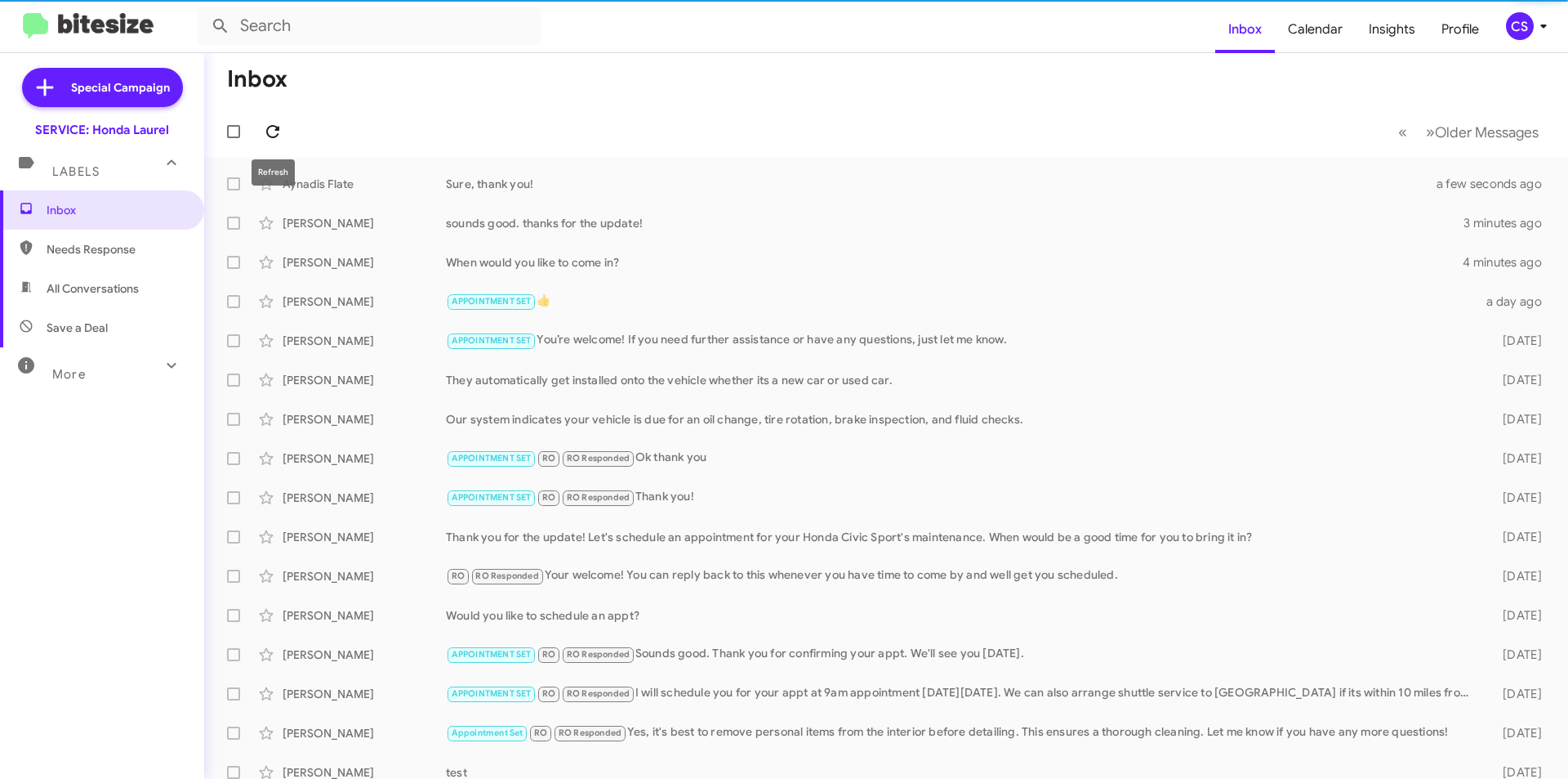
click at [276, 129] on icon at bounding box center [273, 130] width 13 height 13
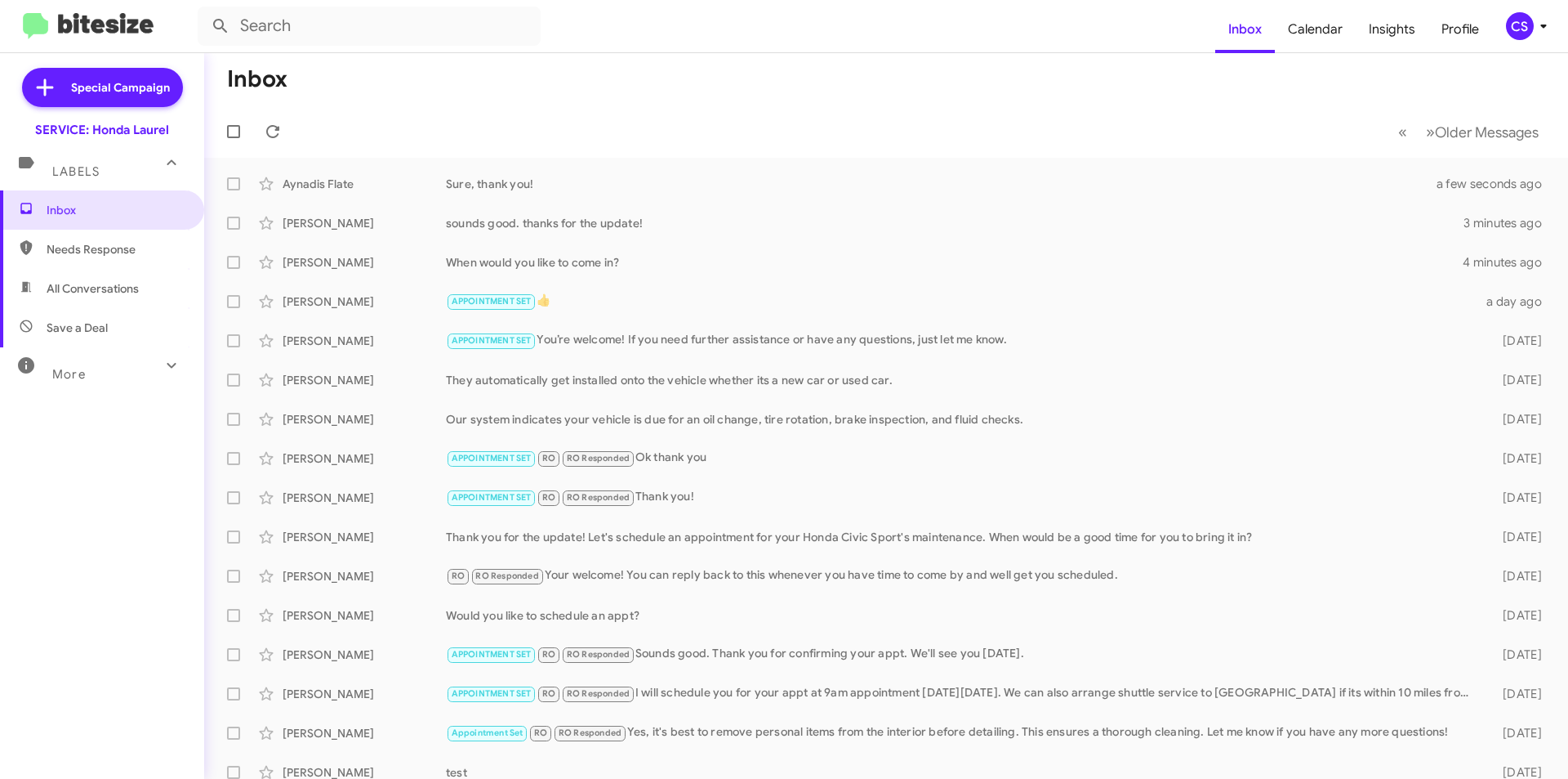
click at [668, 67] on mat-toolbar-row "Inbox" at bounding box center [886, 80] width 1364 height 53
